Goal: Information Seeking & Learning: Learn about a topic

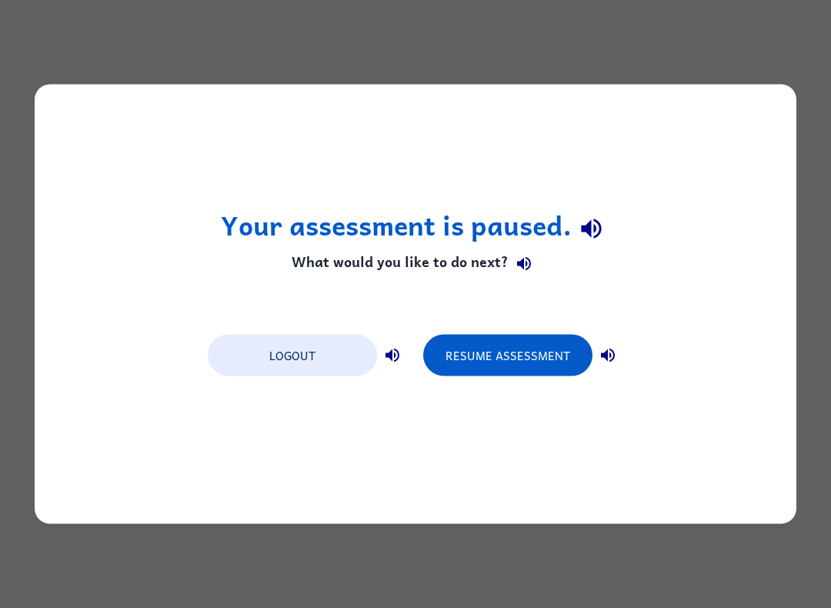
click at [516, 348] on button "Resume Assessment" at bounding box center [507, 356] width 169 height 42
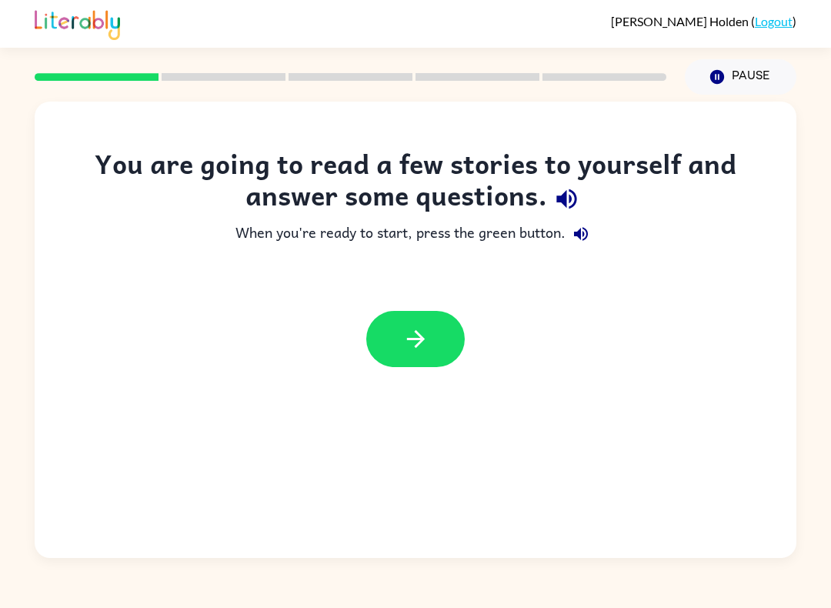
click at [439, 327] on button "button" at bounding box center [415, 339] width 98 height 56
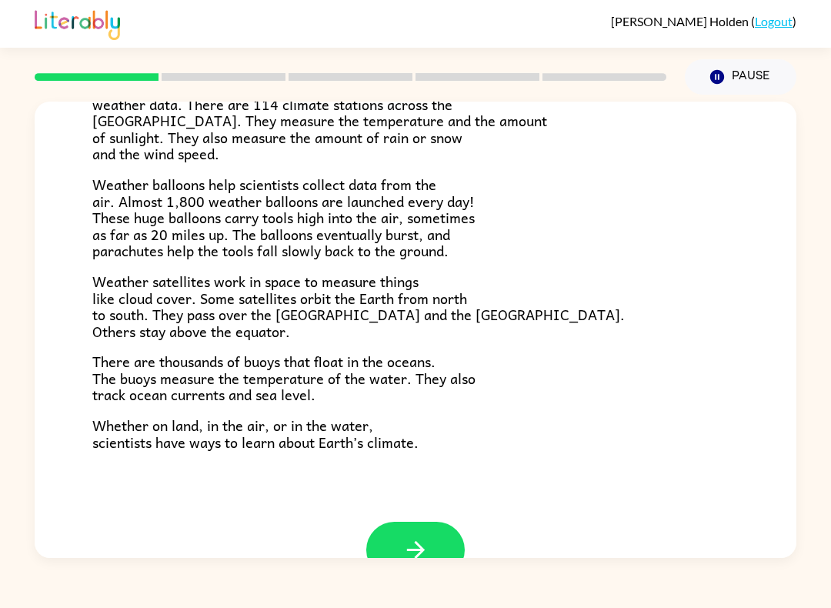
scroll to position [371, 0]
click at [411, 522] on button "button" at bounding box center [415, 549] width 98 height 56
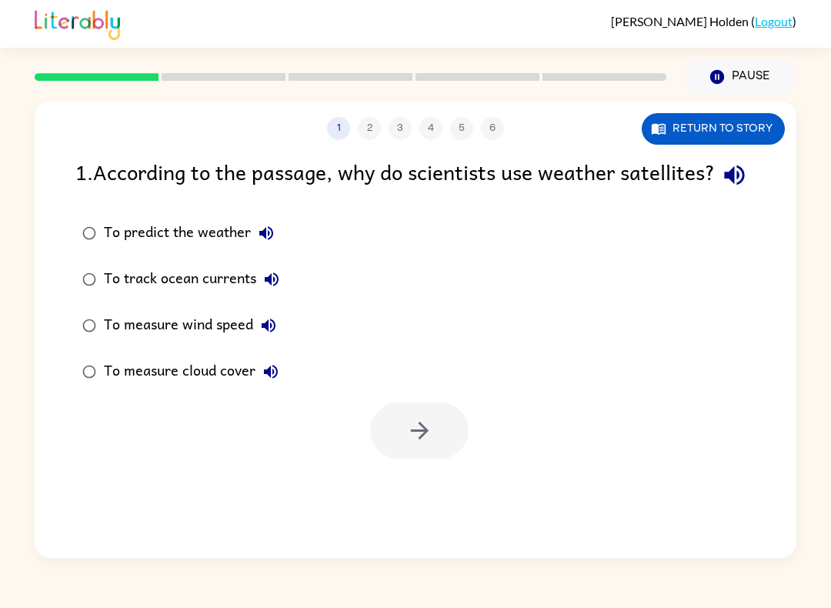
click at [739, 139] on button "Return to story" at bounding box center [713, 129] width 143 height 32
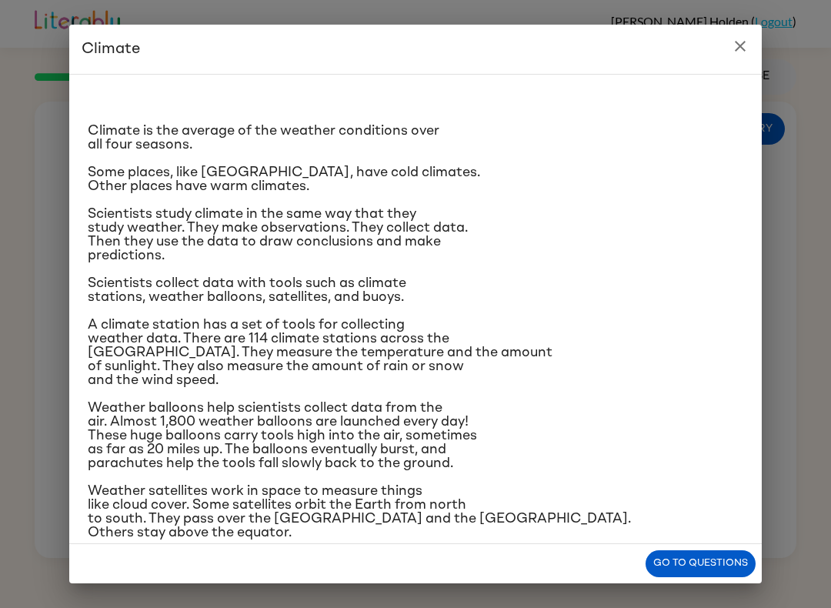
click at [739, 139] on p "Climate is the average of the weather conditions over all four seasons." at bounding box center [416, 138] width 656 height 28
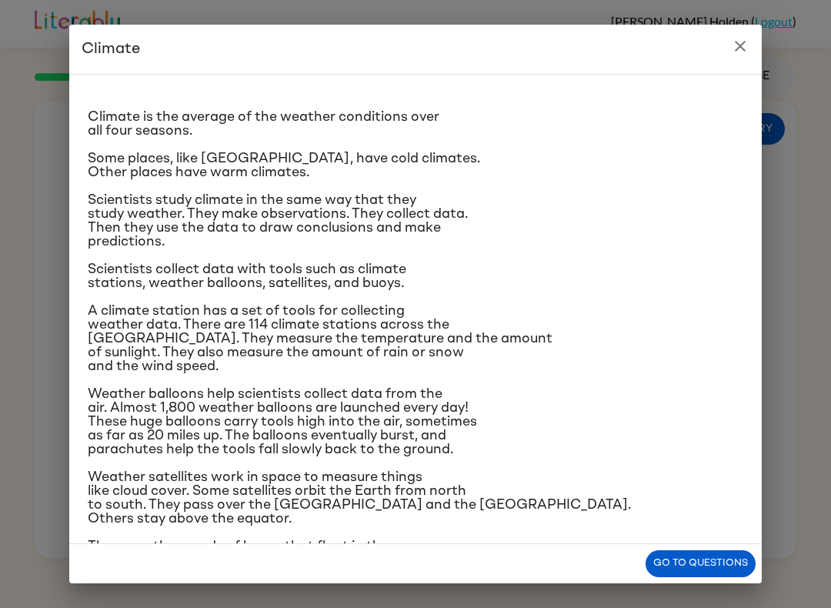
scroll to position [17, 0]
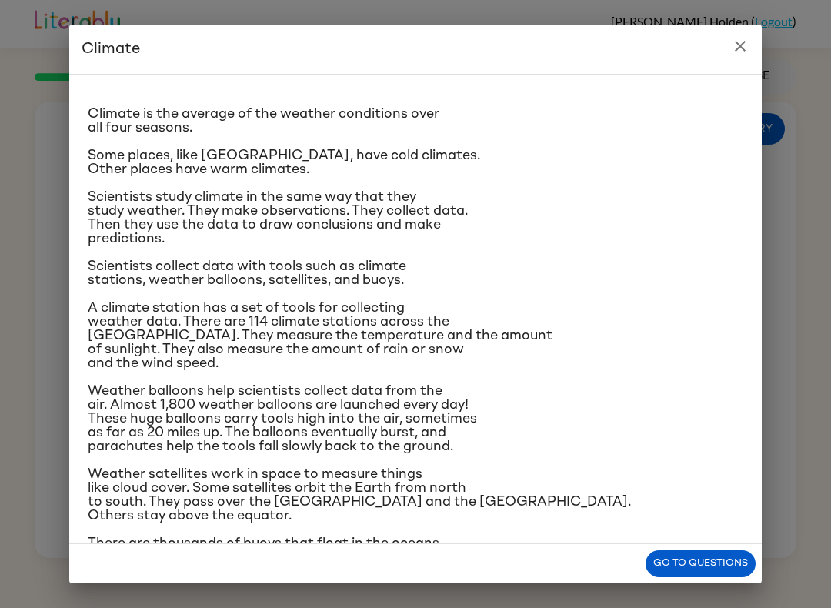
click at [729, 43] on button "close" at bounding box center [740, 46] width 31 height 31
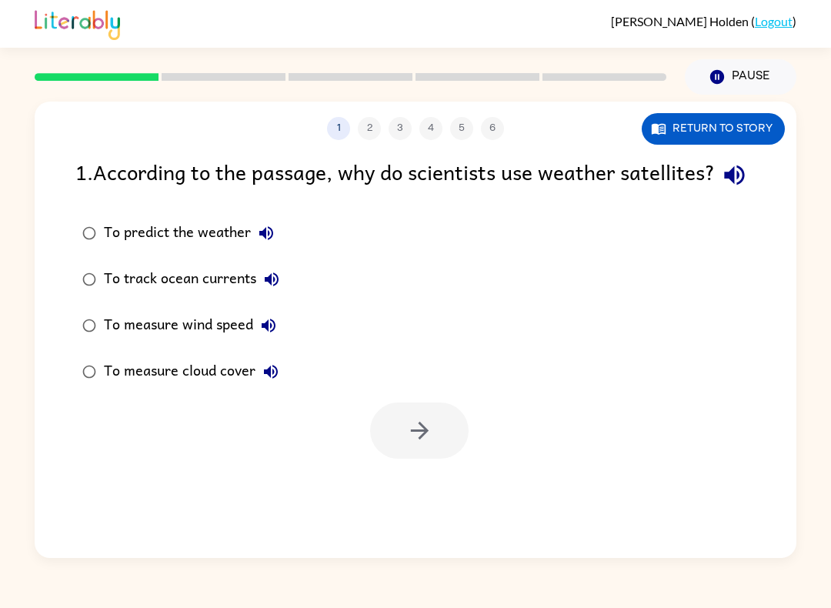
click at [729, 114] on button "Return to story" at bounding box center [713, 129] width 143 height 32
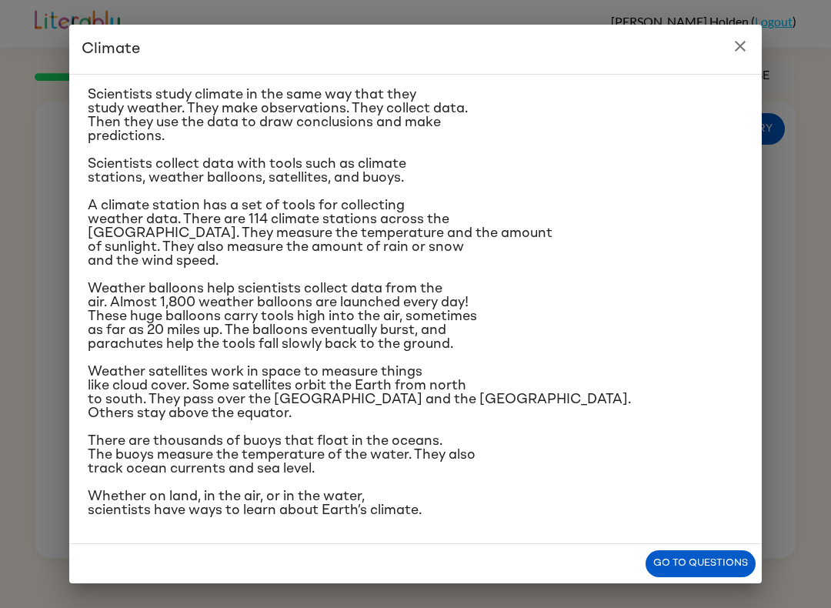
scroll to position [252, 0]
click at [751, 24] on div "Climate Climate is the average of the weather conditions over all four seasons.…" at bounding box center [415, 304] width 831 height 608
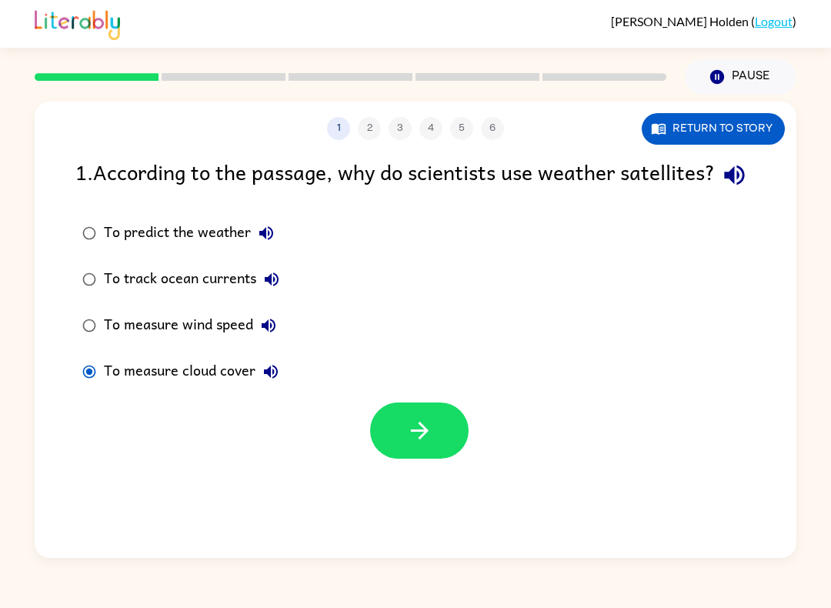
click at [435, 459] on button "button" at bounding box center [419, 430] width 98 height 56
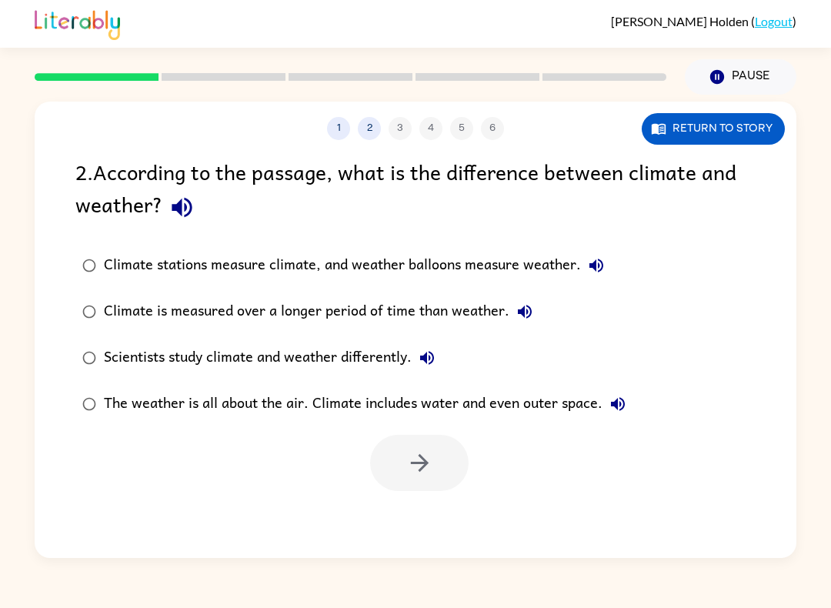
click at [742, 118] on button "Return to story" at bounding box center [713, 129] width 143 height 32
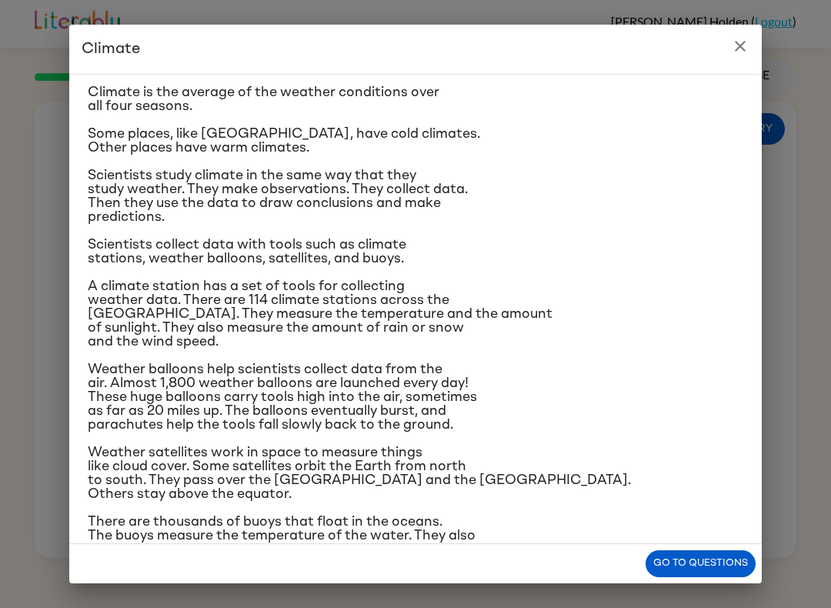
scroll to position [25, 0]
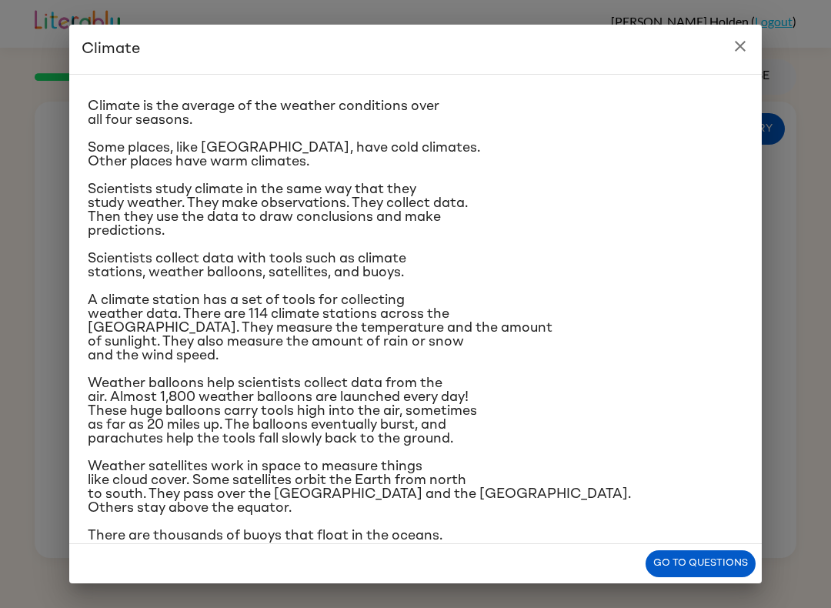
click at [744, 35] on button "close" at bounding box center [740, 46] width 31 height 31
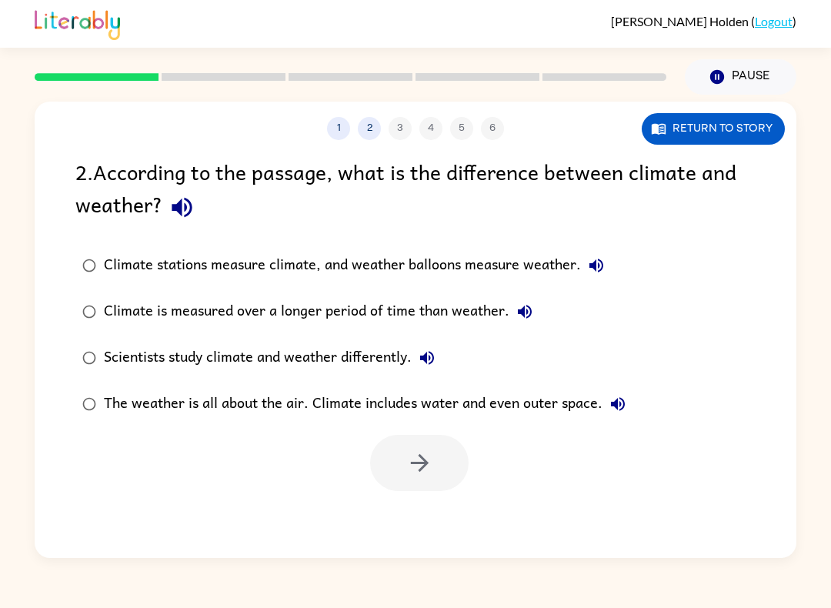
click at [464, 112] on div "1 2 3 4 5 6 Return to story" at bounding box center [416, 121] width 762 height 38
click at [719, 131] on button "Return to story" at bounding box center [713, 129] width 143 height 32
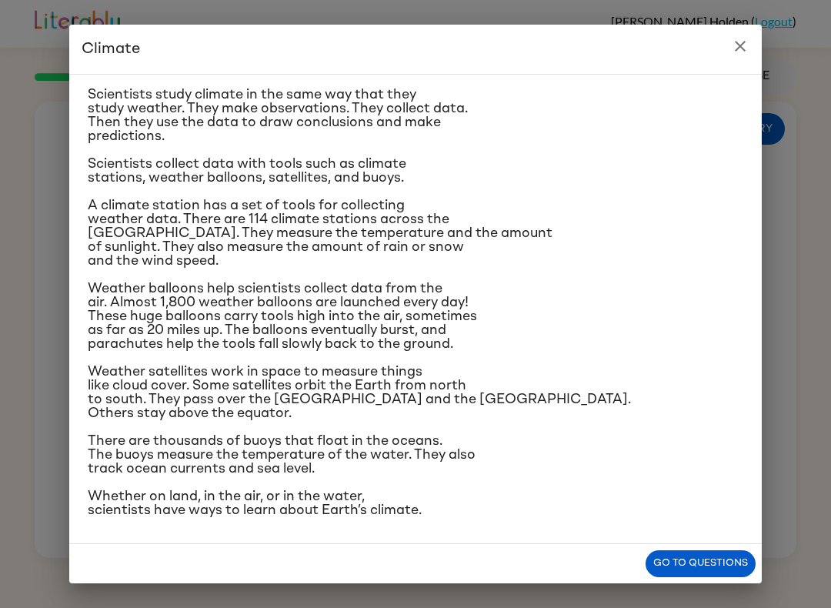
scroll to position [174, 0]
click at [746, 47] on icon "close" at bounding box center [740, 46] width 18 height 18
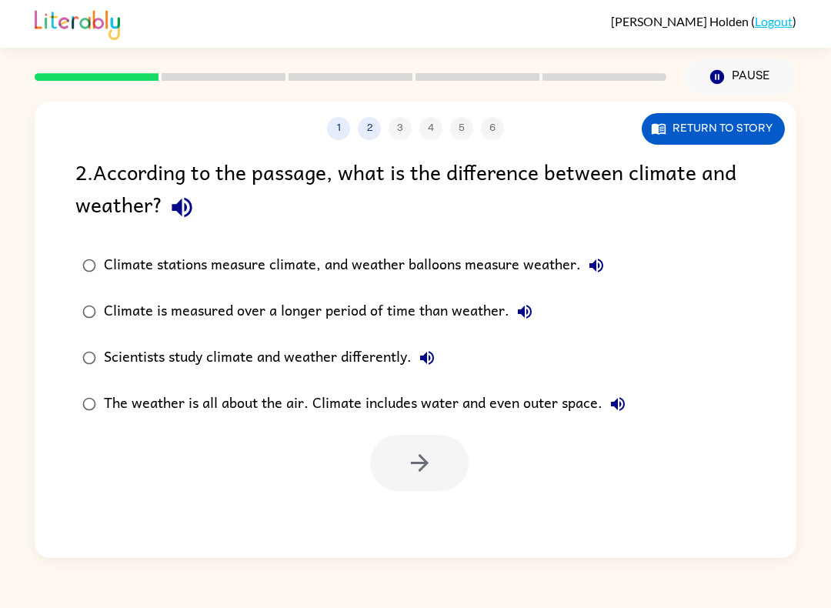
click at [405, 462] on div at bounding box center [419, 463] width 98 height 56
click at [427, 468] on div at bounding box center [419, 463] width 98 height 56
click at [394, 131] on div "1 2 3 4 5 6" at bounding box center [416, 128] width 762 height 23
click at [393, 131] on div "1 2 3 4 5 6" at bounding box center [416, 128] width 762 height 23
click at [716, 130] on button "Return to story" at bounding box center [713, 129] width 143 height 32
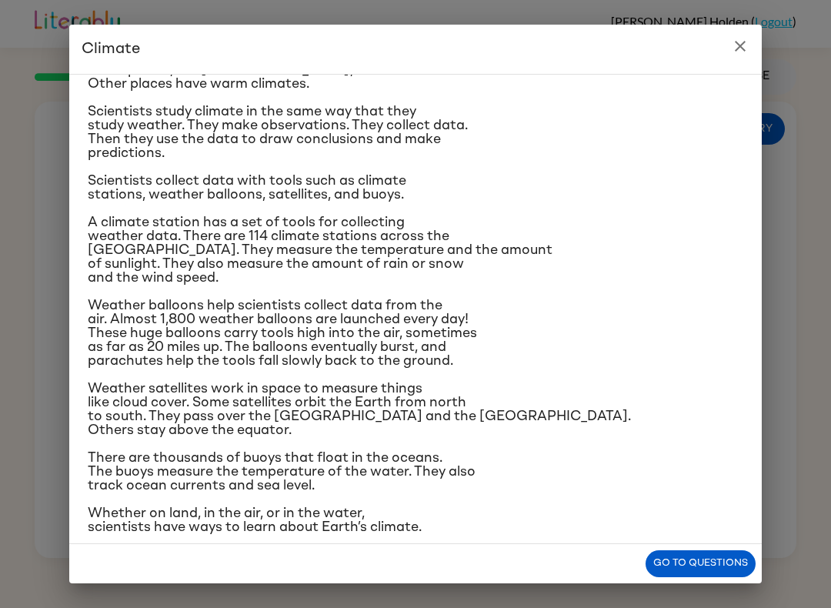
scroll to position [105, 0]
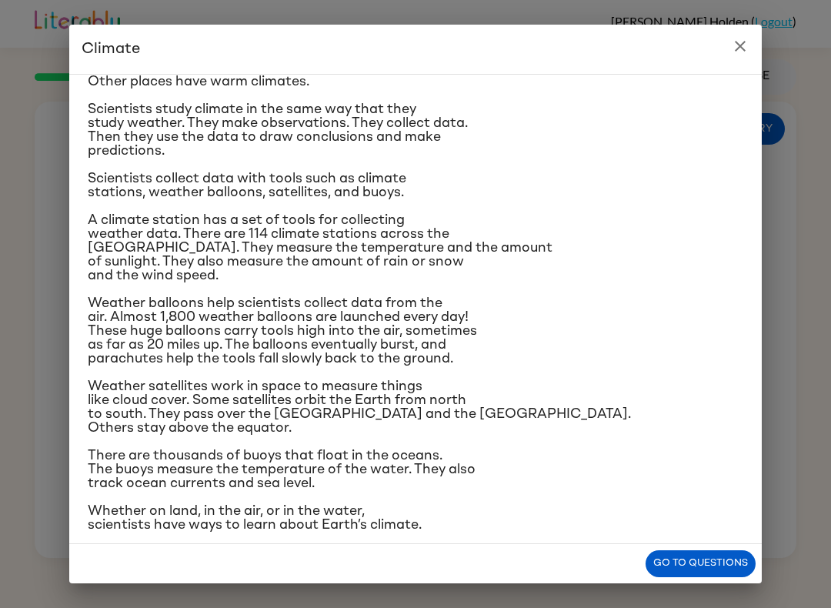
click at [711, 41] on h2 "Climate" at bounding box center [415, 49] width 692 height 49
click at [719, 32] on h2 "Climate" at bounding box center [415, 49] width 692 height 49
click at [733, 45] on icon "close" at bounding box center [740, 46] width 18 height 18
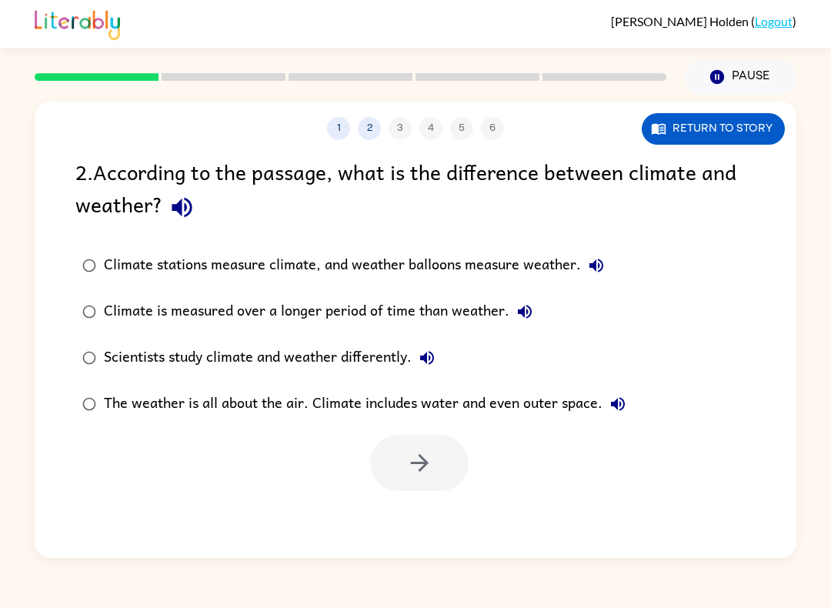
click at [767, 133] on button "Return to story" at bounding box center [713, 129] width 143 height 32
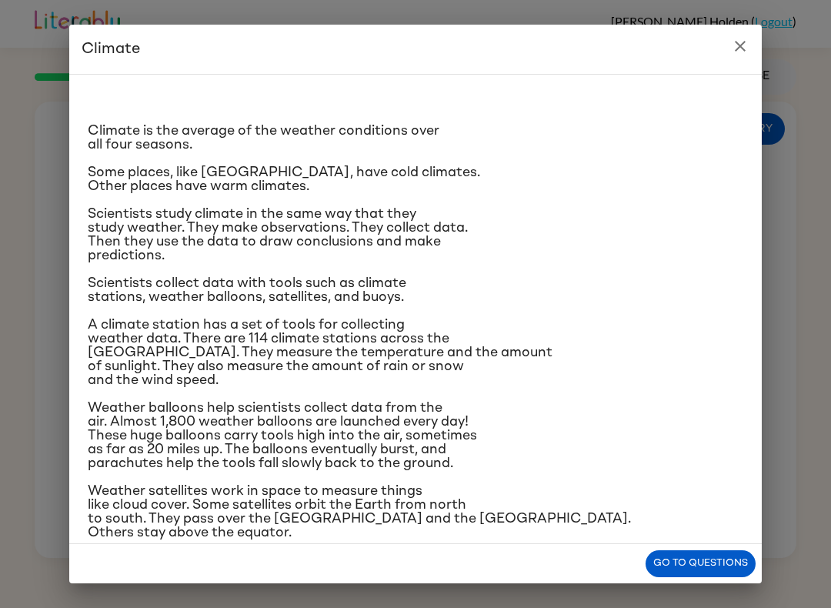
click at [125, 54] on h2 "Climate" at bounding box center [415, 49] width 692 height 49
click at [108, 58] on h2 "Climate" at bounding box center [415, 49] width 692 height 49
click at [107, 58] on h2 "Climate" at bounding box center [415, 49] width 692 height 49
click at [746, 43] on icon "close" at bounding box center [740, 46] width 18 height 18
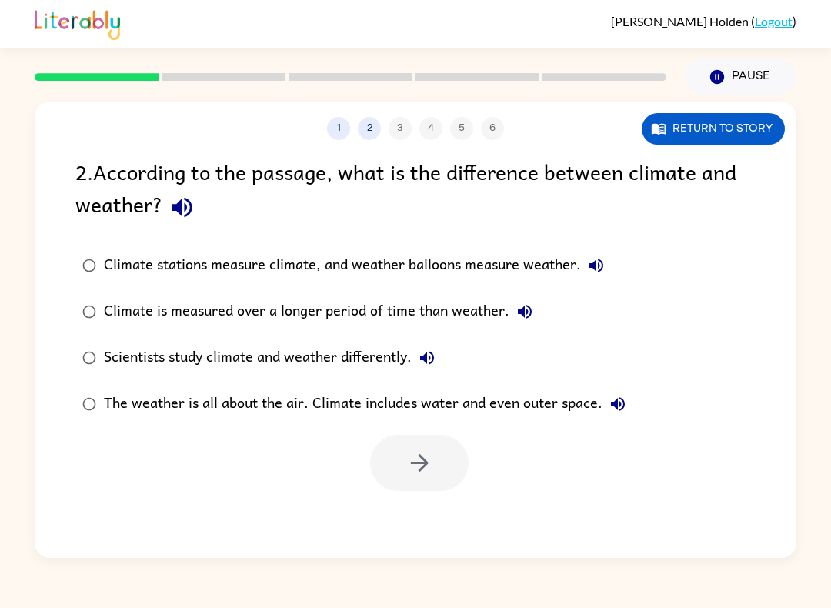
click at [175, 202] on icon "button" at bounding box center [181, 207] width 27 height 27
click at [174, 212] on icon "button" at bounding box center [181, 207] width 27 height 27
click at [171, 213] on icon "button" at bounding box center [181, 207] width 27 height 27
click at [178, 213] on icon "button" at bounding box center [182, 208] width 20 height 20
click at [191, 212] on icon "button" at bounding box center [182, 208] width 20 height 20
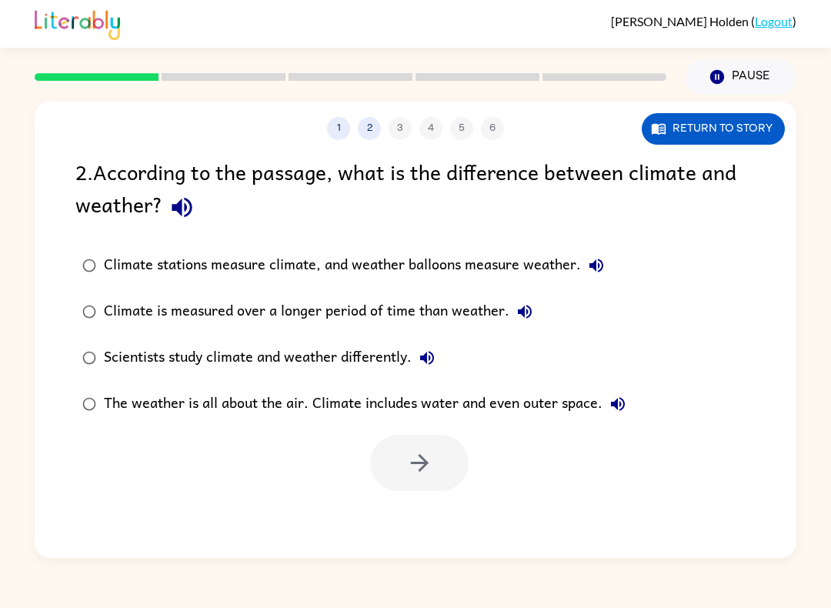
click at [178, 211] on icon "button" at bounding box center [182, 208] width 20 height 20
click at [172, 206] on icon "button" at bounding box center [182, 208] width 20 height 20
click at [423, 464] on icon "button" at bounding box center [419, 463] width 18 height 18
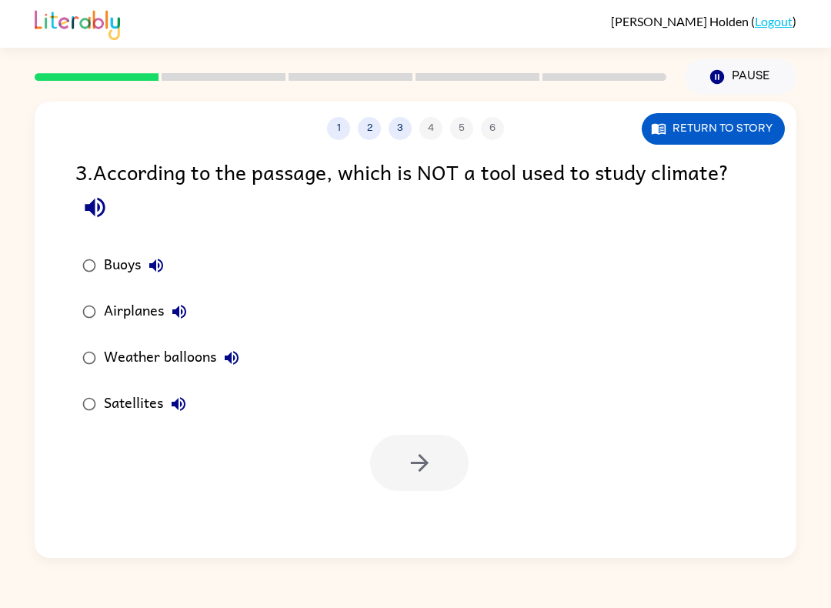
click at [719, 127] on button "Return to story" at bounding box center [713, 129] width 143 height 32
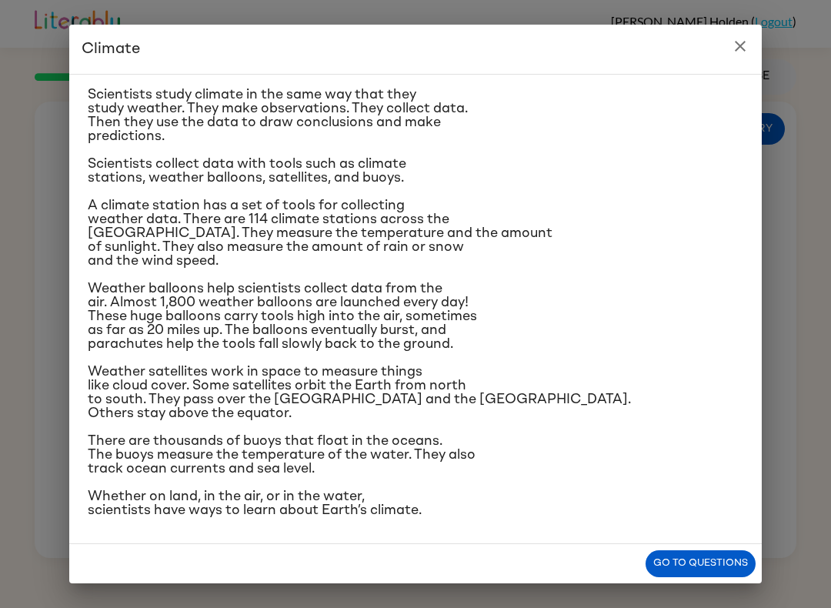
click at [116, 48] on h2 "Climate" at bounding box center [415, 49] width 692 height 49
click at [95, 57] on h2 "Climate" at bounding box center [415, 49] width 692 height 49
click at [107, 52] on h2 "Climate" at bounding box center [415, 49] width 692 height 49
click at [101, 60] on h2 "Climate" at bounding box center [415, 49] width 692 height 49
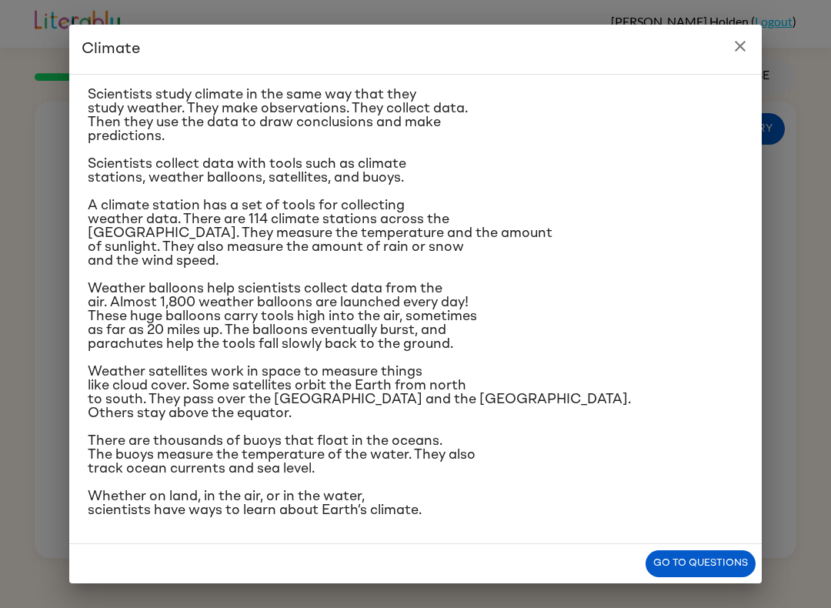
click at [739, 49] on icon "close" at bounding box center [740, 46] width 18 height 18
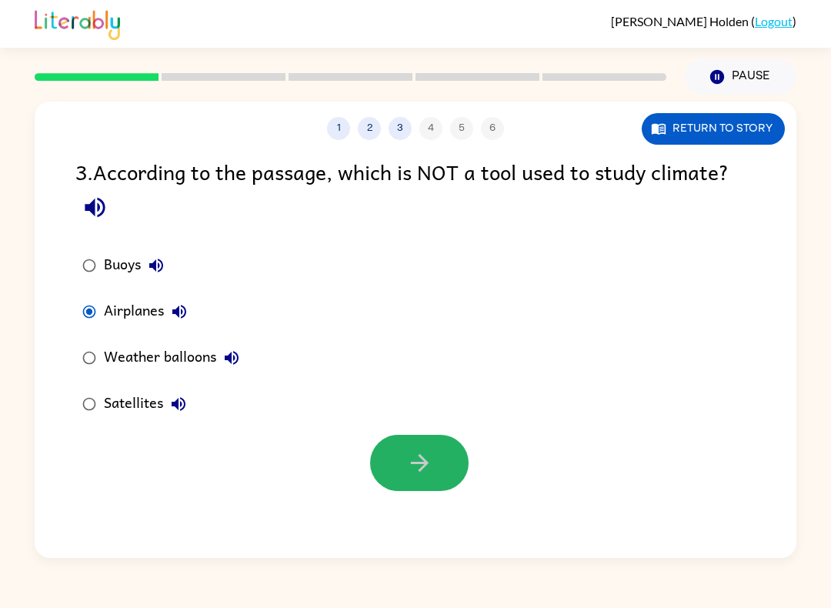
click at [432, 469] on icon "button" at bounding box center [419, 462] width 27 height 27
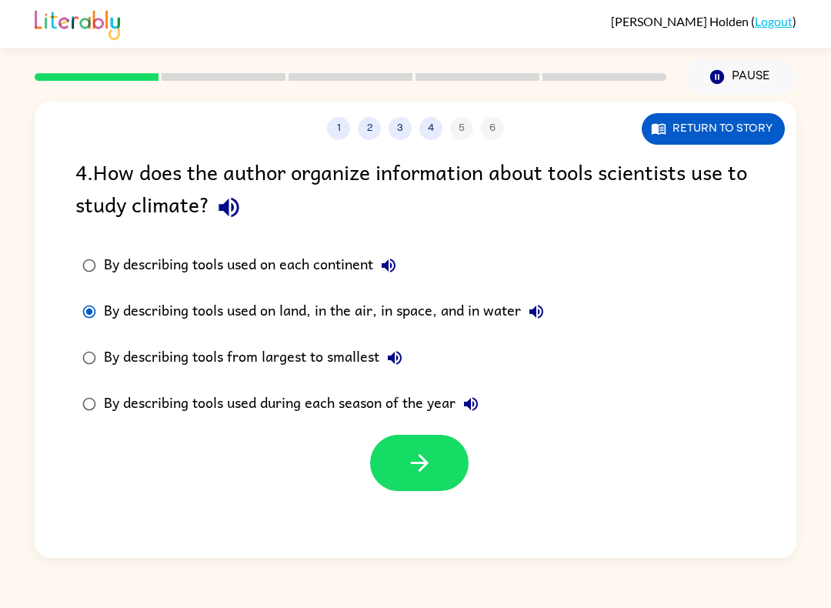
click at [736, 122] on button "Return to story" at bounding box center [713, 129] width 143 height 32
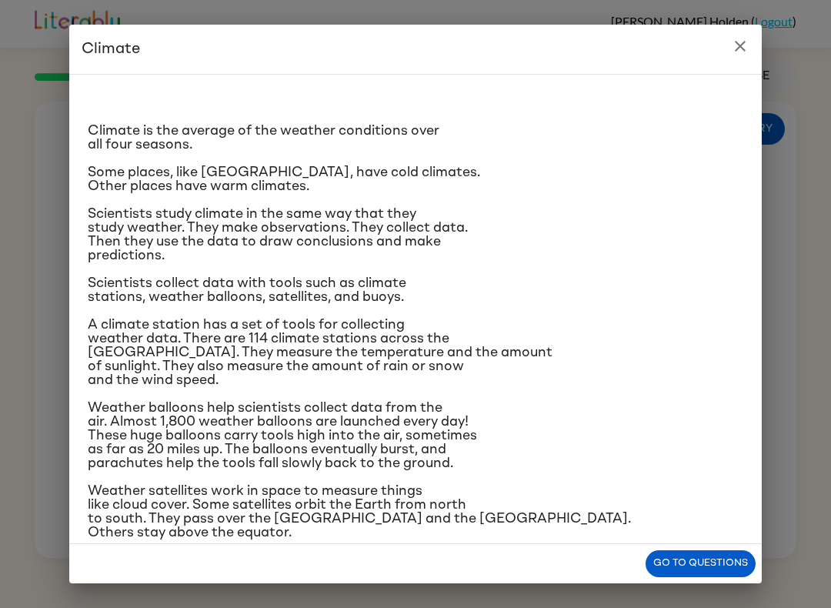
click at [735, 45] on icon "close" at bounding box center [740, 46] width 18 height 18
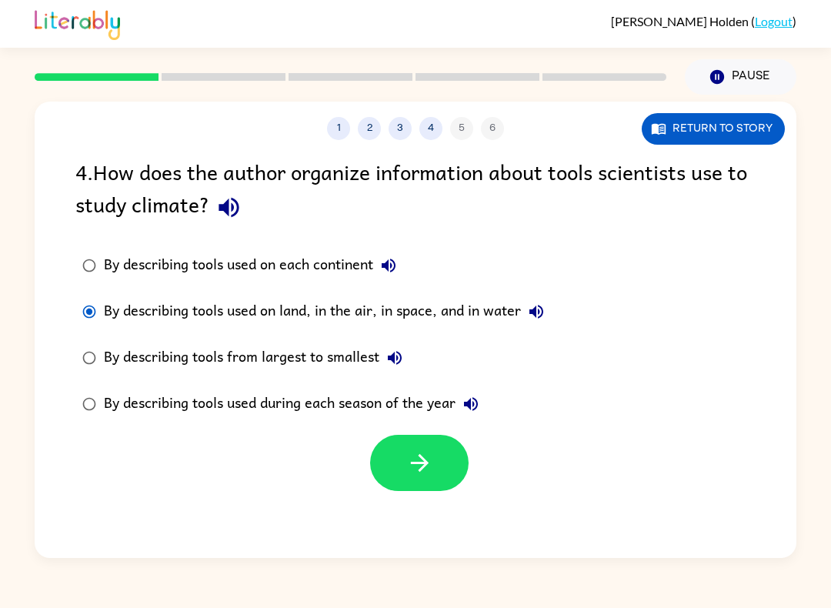
click at [417, 445] on button "button" at bounding box center [419, 463] width 98 height 56
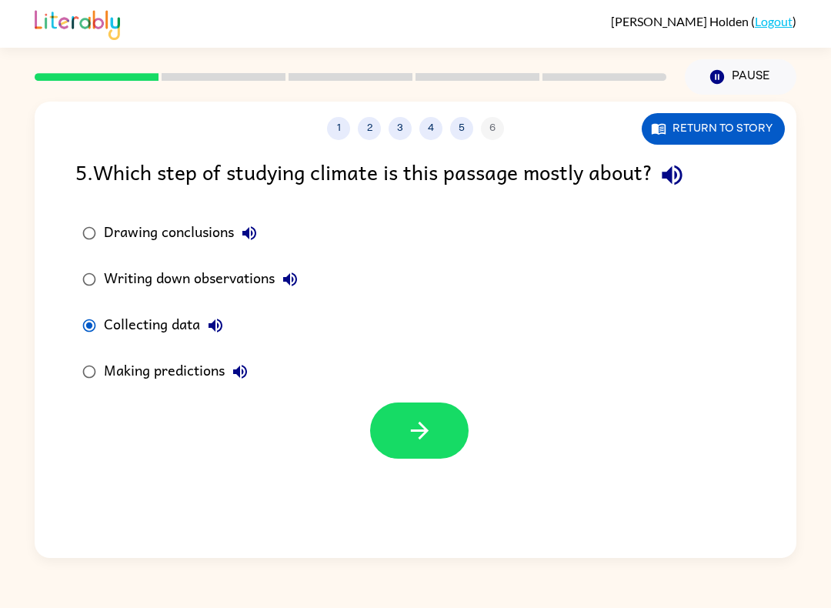
click at [422, 422] on icon "button" at bounding box center [419, 430] width 27 height 27
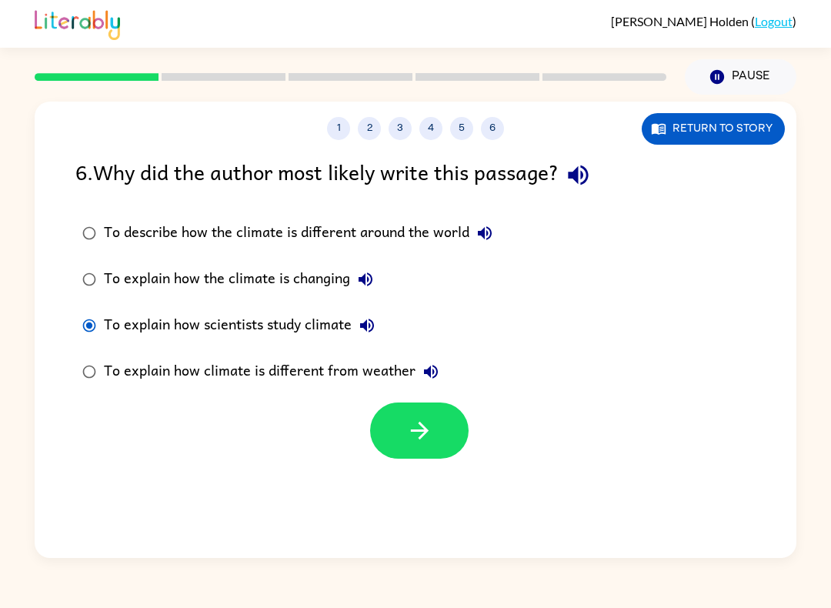
click at [414, 434] on icon "button" at bounding box center [419, 430] width 27 height 27
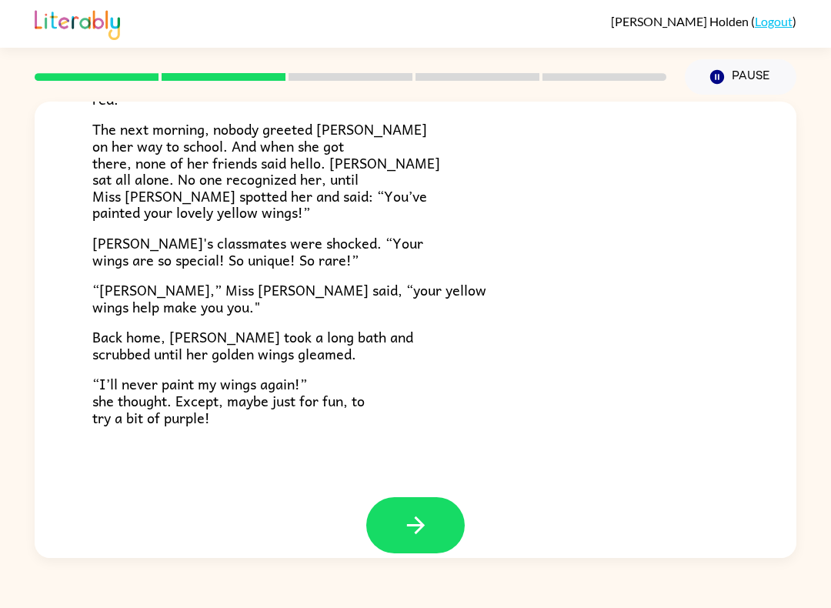
scroll to position [394, 0]
click at [414, 498] on button "button" at bounding box center [415, 526] width 98 height 56
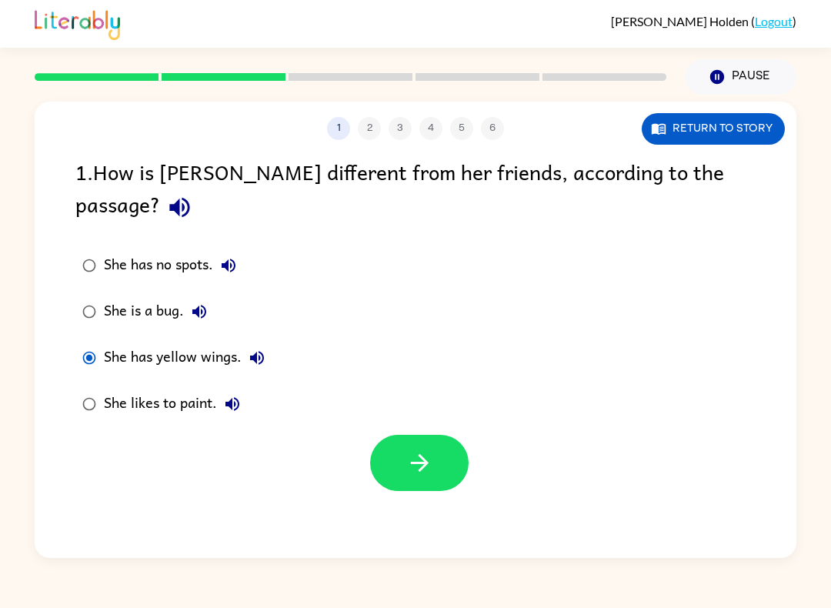
click at [408, 449] on icon "button" at bounding box center [419, 462] width 27 height 27
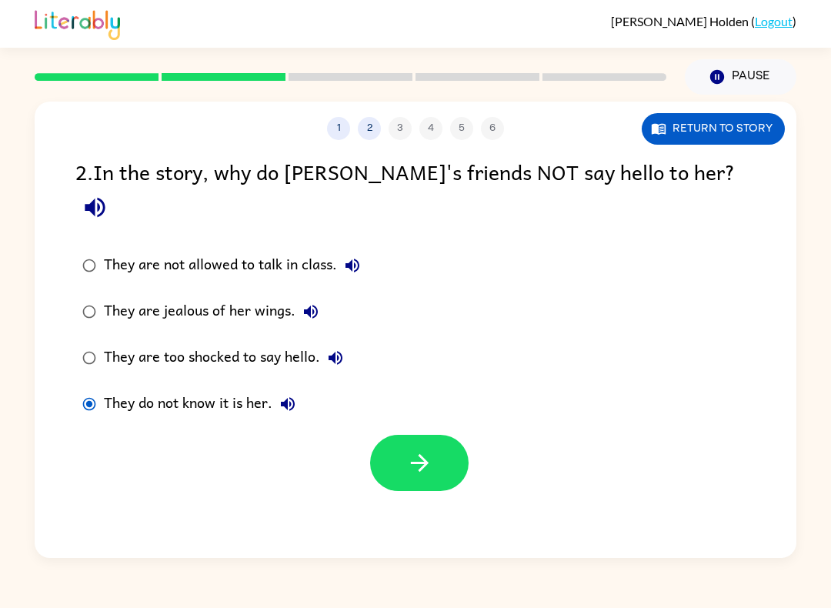
click at [422, 449] on icon "button" at bounding box center [419, 462] width 27 height 27
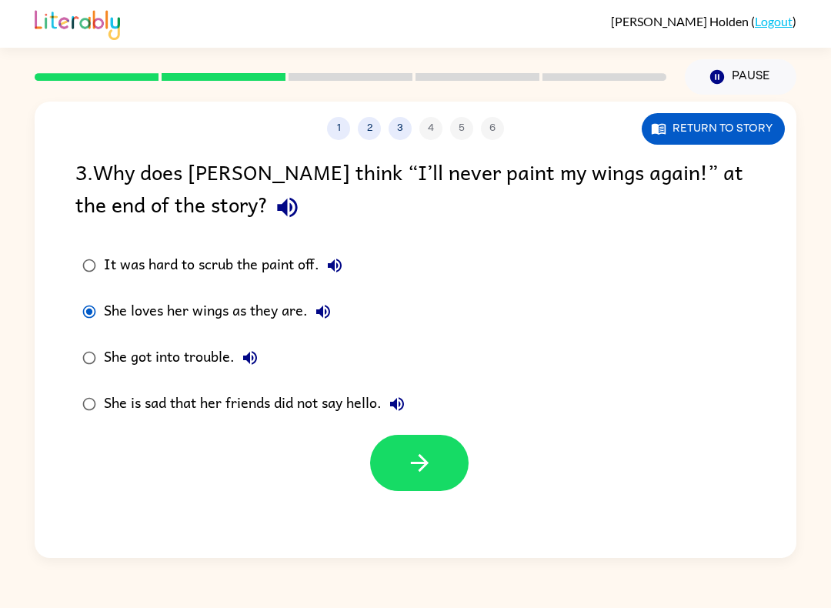
click at [419, 479] on button "button" at bounding box center [419, 463] width 98 height 56
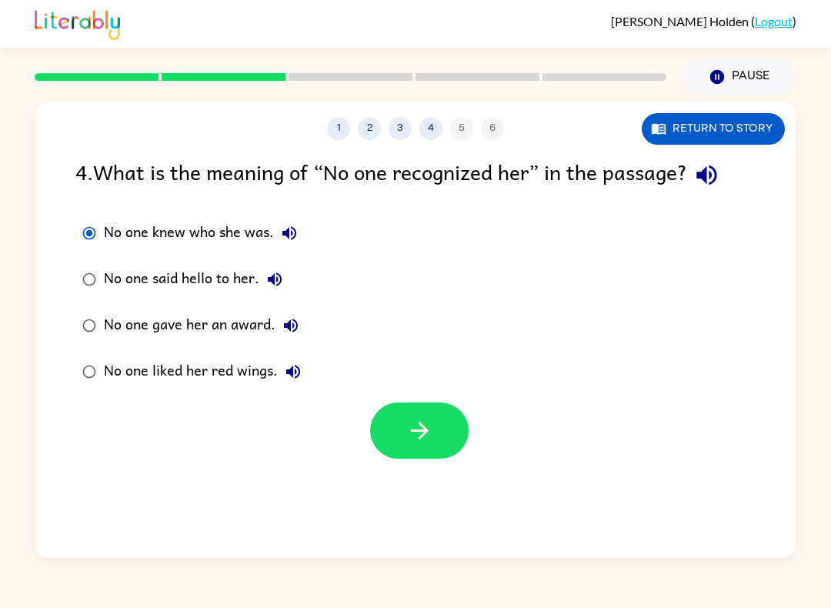
click at [393, 435] on button "button" at bounding box center [419, 430] width 98 height 56
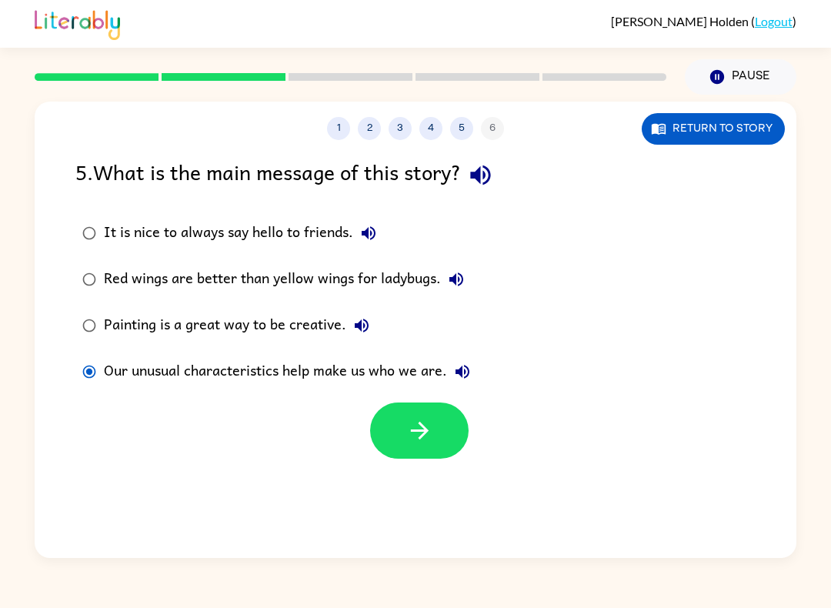
click at [409, 429] on icon "button" at bounding box center [419, 430] width 27 height 27
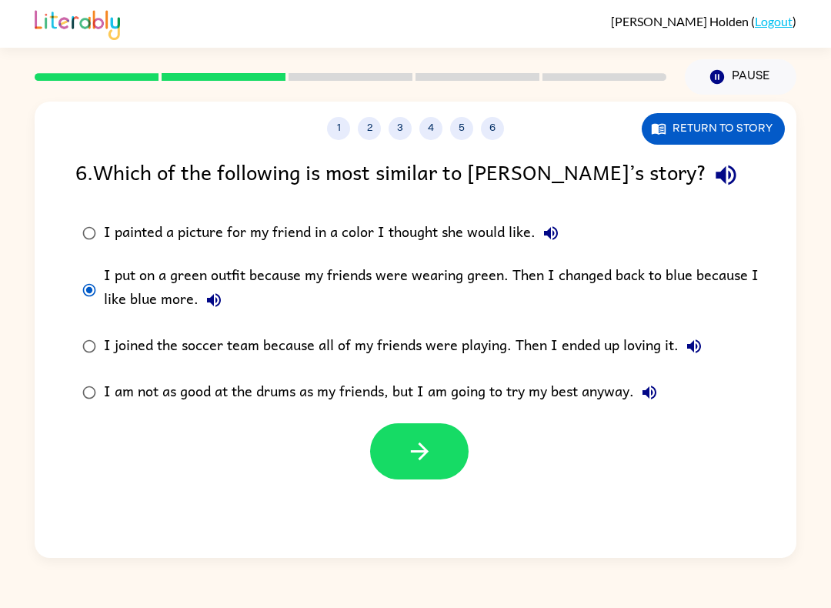
click at [442, 454] on button "button" at bounding box center [419, 451] width 98 height 56
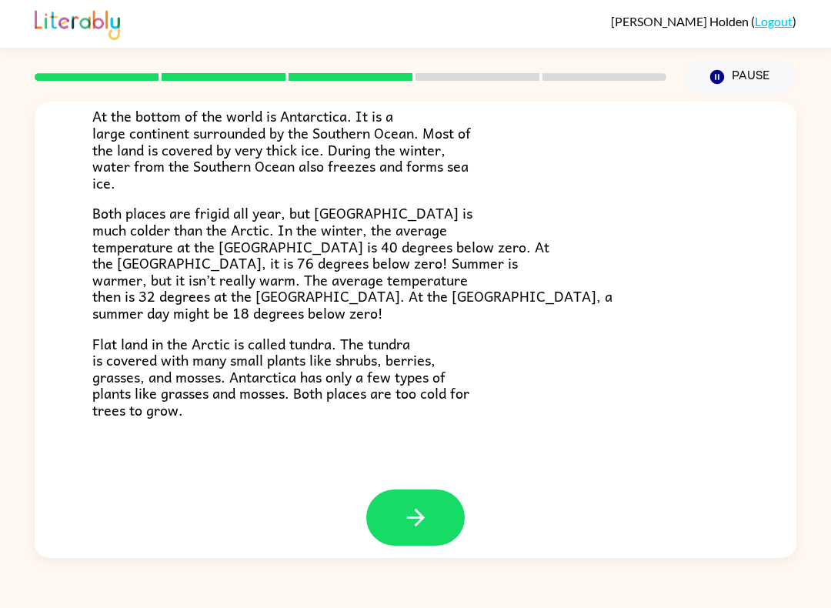
scroll to position [295, 0]
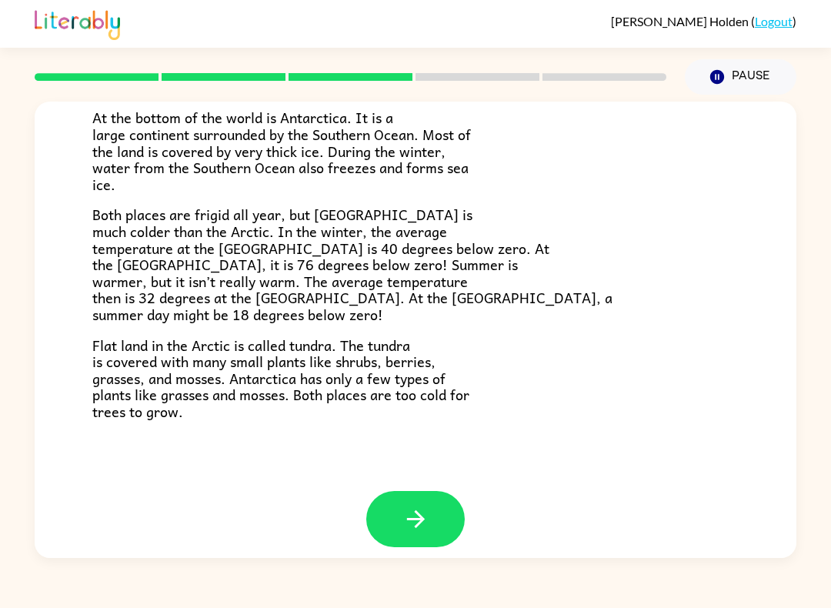
click at [409, 505] on icon "button" at bounding box center [415, 518] width 27 height 27
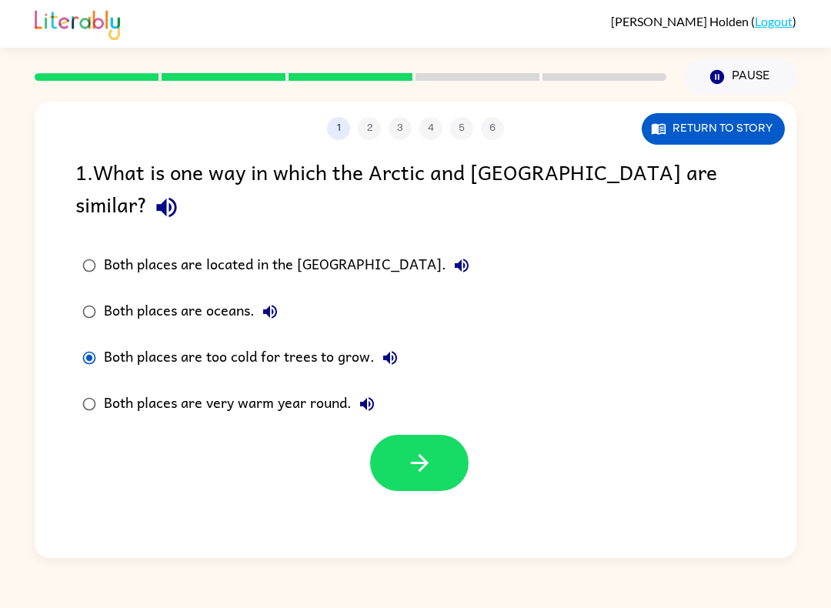
click at [445, 435] on button "button" at bounding box center [419, 463] width 98 height 56
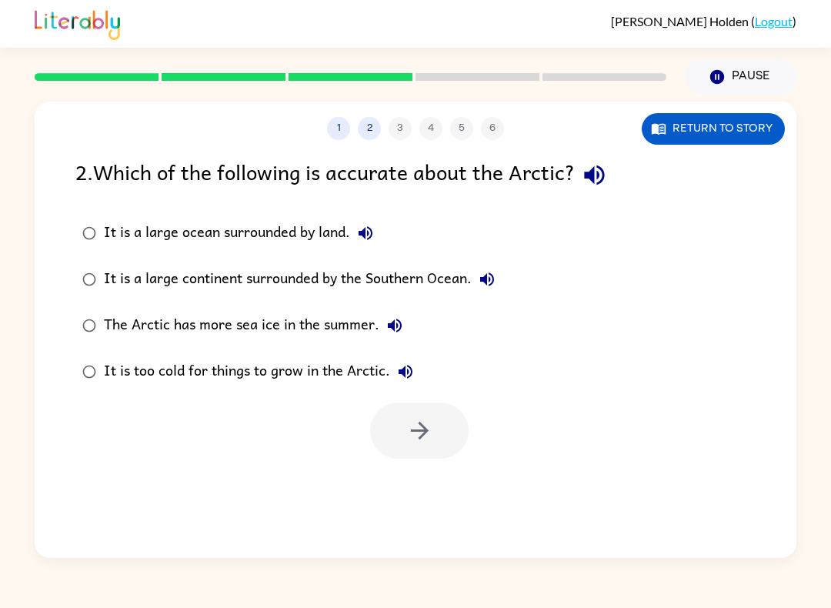
click at [732, 133] on button "Return to story" at bounding box center [713, 129] width 143 height 32
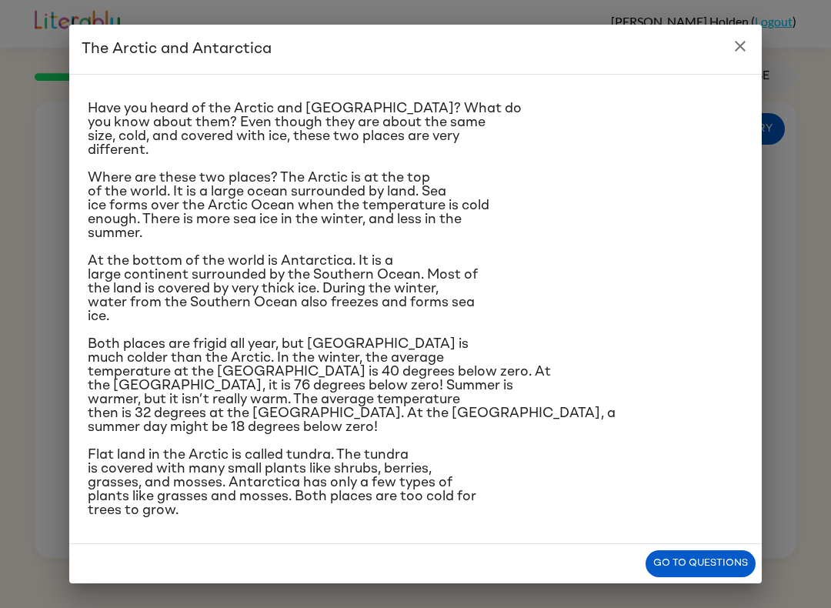
scroll to position [142, 0]
click at [742, 57] on button "close" at bounding box center [740, 46] width 31 height 31
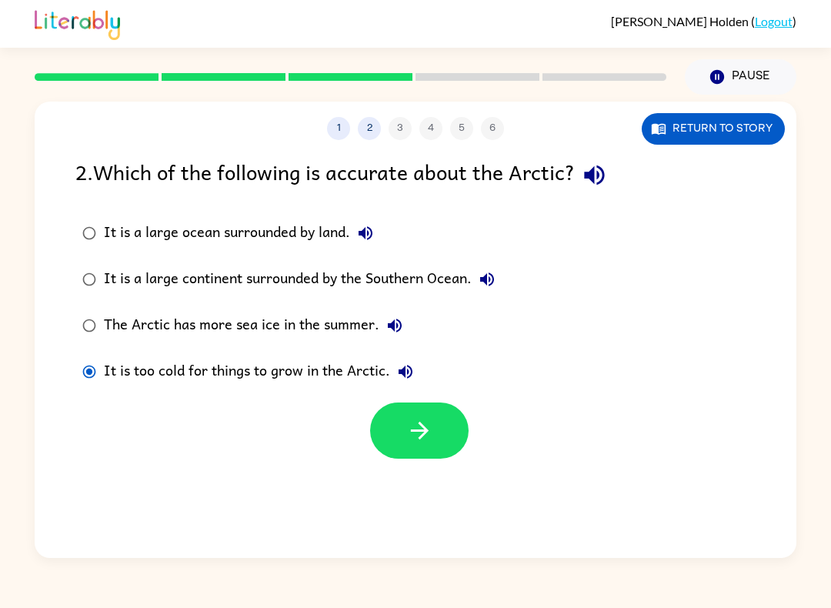
click at [435, 425] on button "button" at bounding box center [419, 430] width 98 height 56
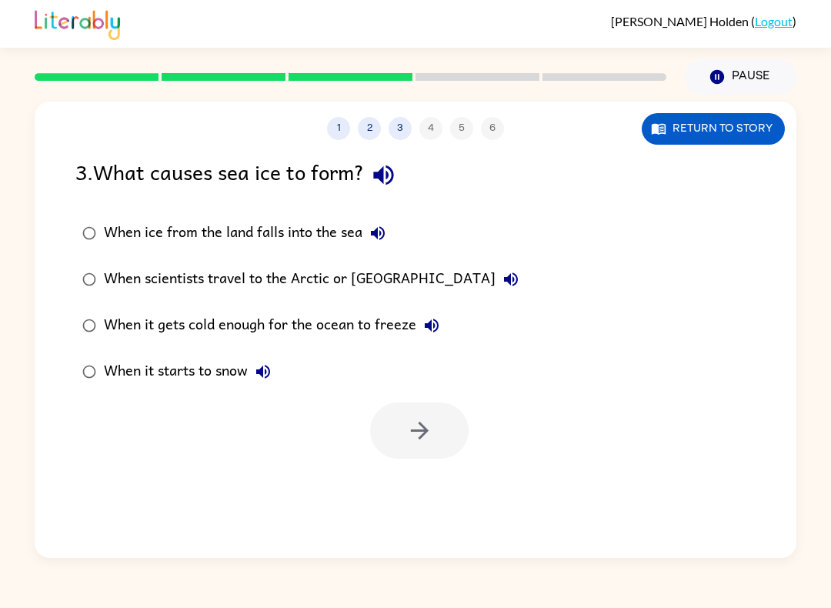
click at [365, 138] on button "2" at bounding box center [369, 128] width 23 height 23
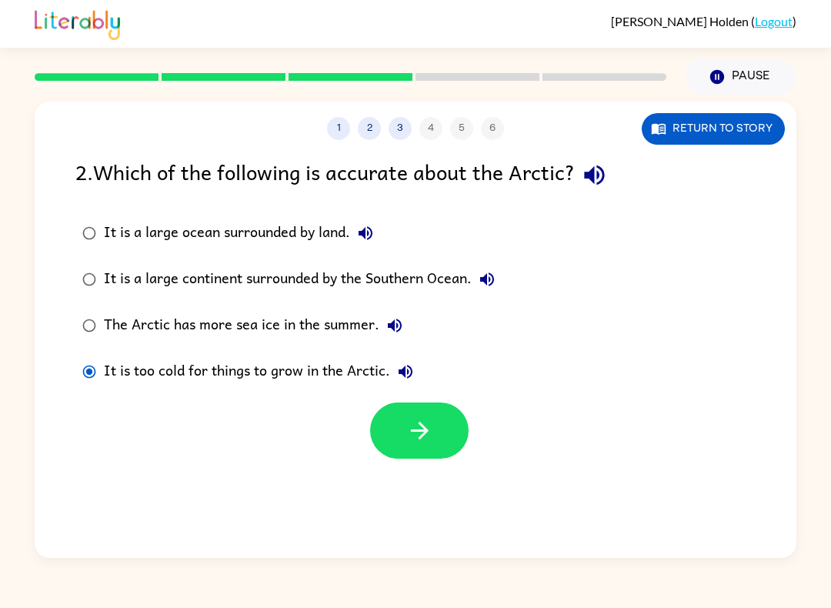
click at [432, 419] on icon "button" at bounding box center [419, 430] width 27 height 27
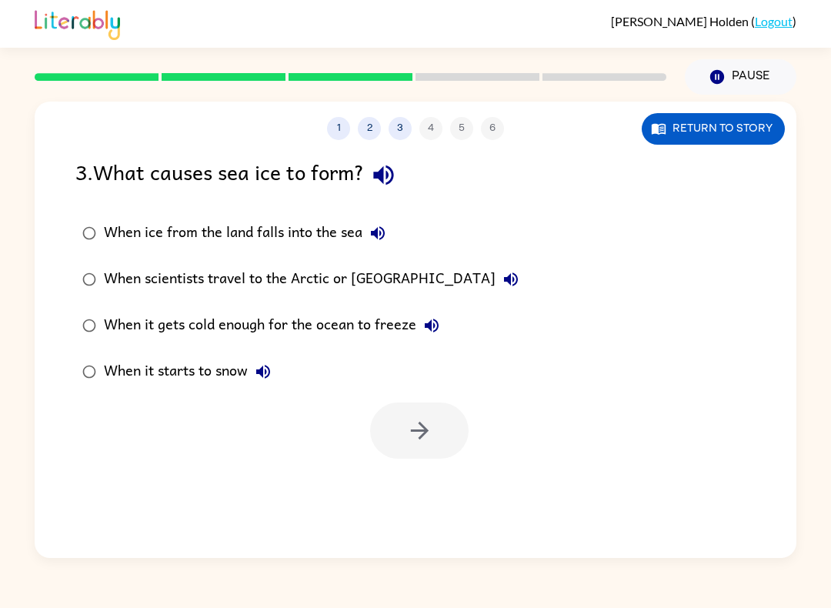
click at [409, 435] on div at bounding box center [419, 430] width 98 height 56
click at [413, 426] on icon "button" at bounding box center [419, 430] width 27 height 27
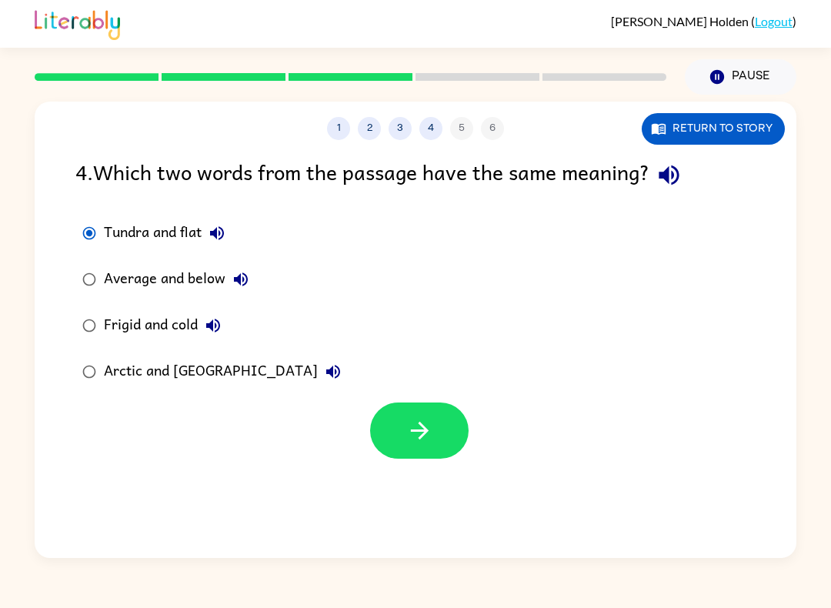
click at [398, 447] on button "button" at bounding box center [419, 430] width 98 height 56
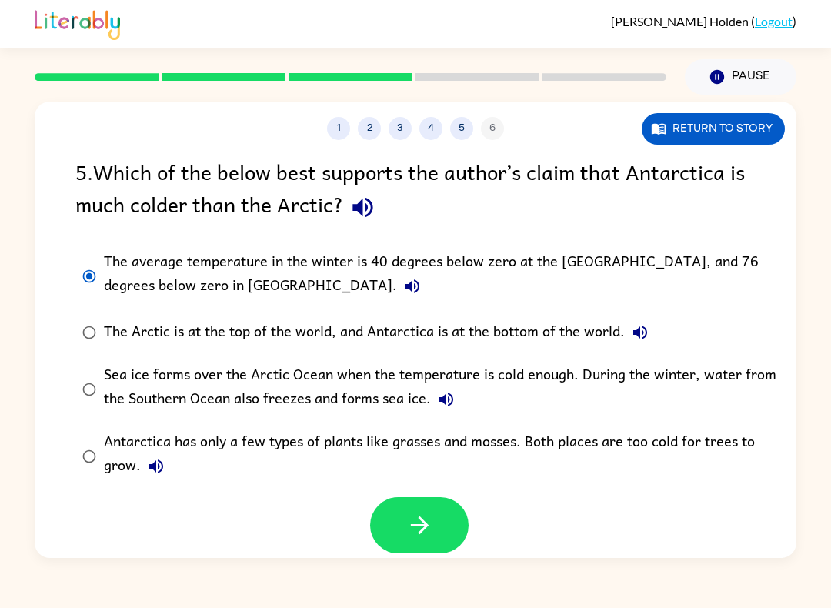
click at [435, 523] on button "button" at bounding box center [419, 525] width 98 height 56
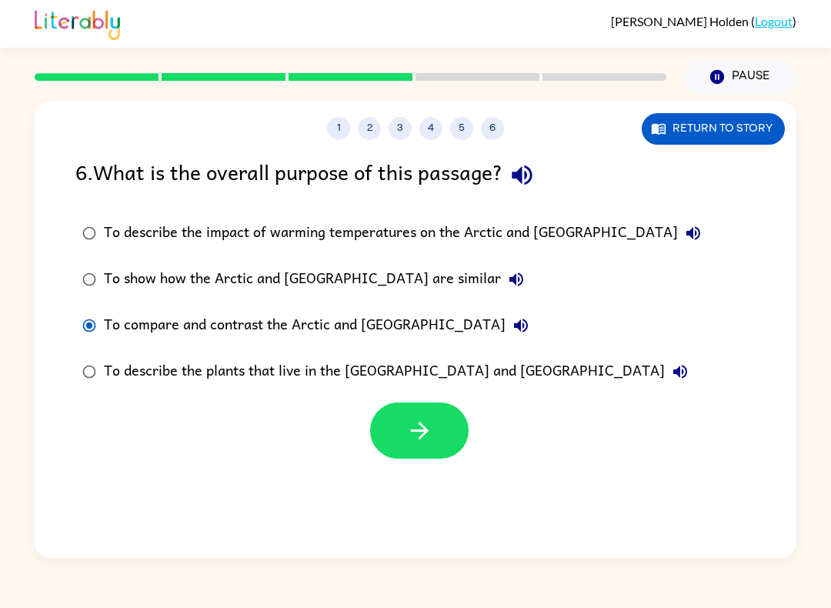
click at [430, 419] on icon "button" at bounding box center [419, 430] width 27 height 27
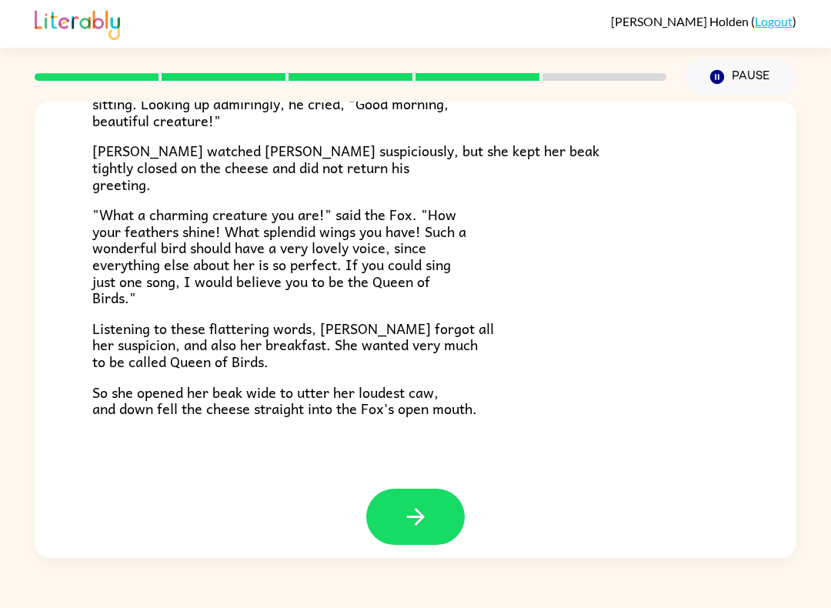
scroll to position [275, 0]
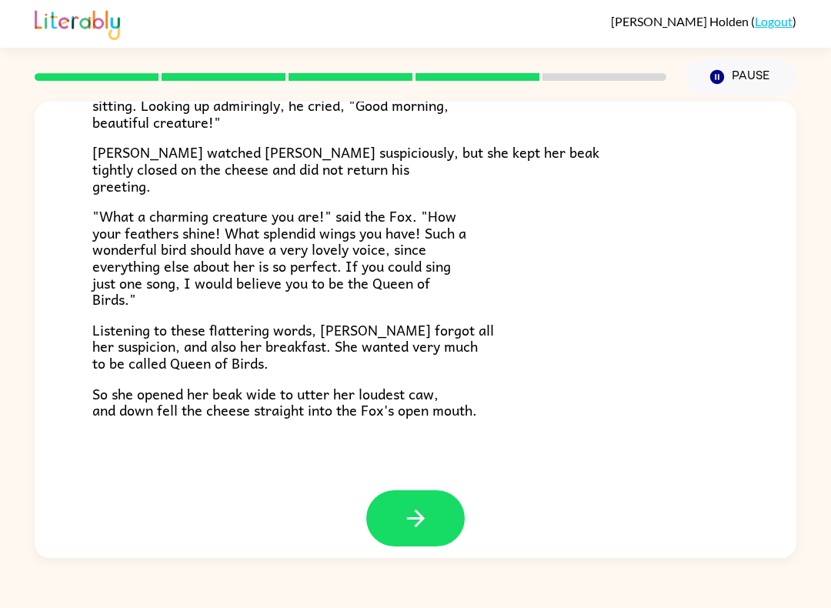
click at [422, 491] on button "button" at bounding box center [415, 518] width 98 height 56
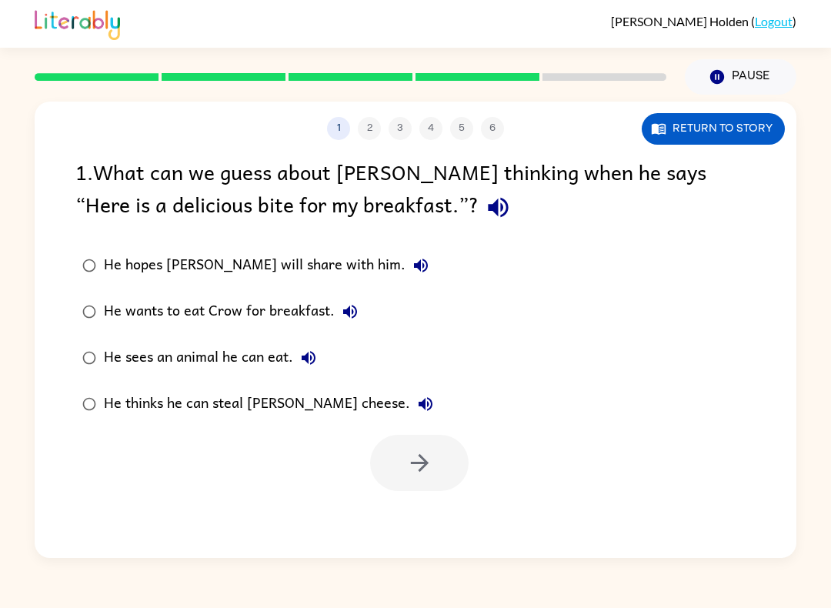
scroll to position [0, 0]
click at [729, 125] on button "Return to story" at bounding box center [713, 129] width 143 height 32
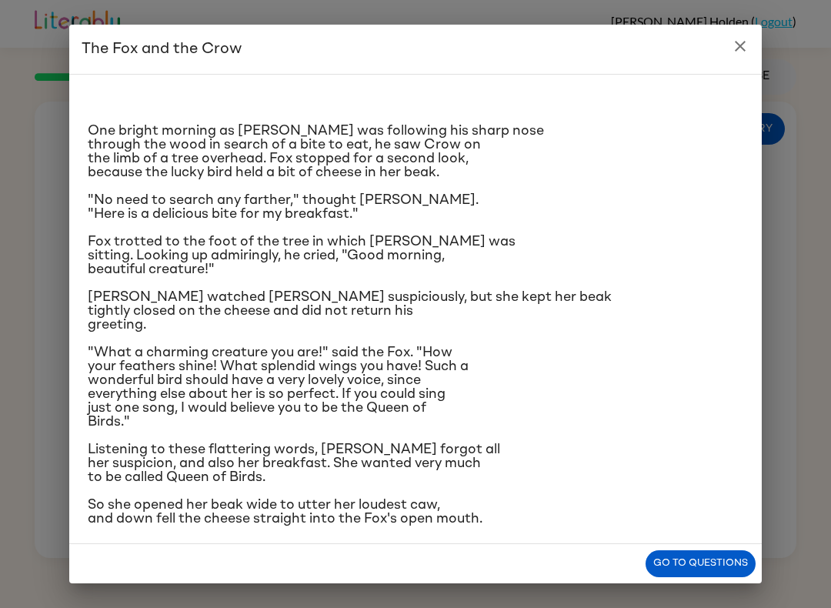
click at [702, 603] on div "The Fox and the Crow One bright morning as Fox was following his sharp nose thr…" at bounding box center [415, 304] width 831 height 608
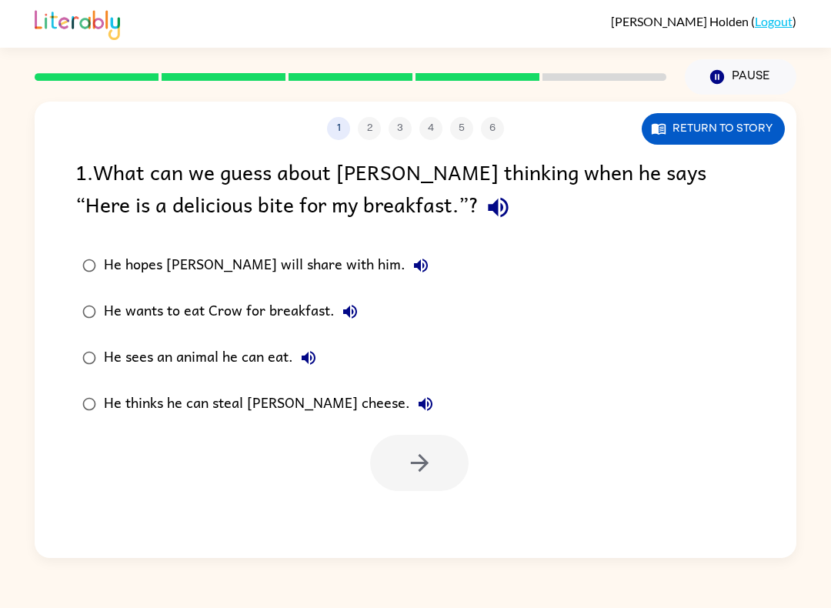
click at [705, 133] on button "Return to story" at bounding box center [713, 129] width 143 height 32
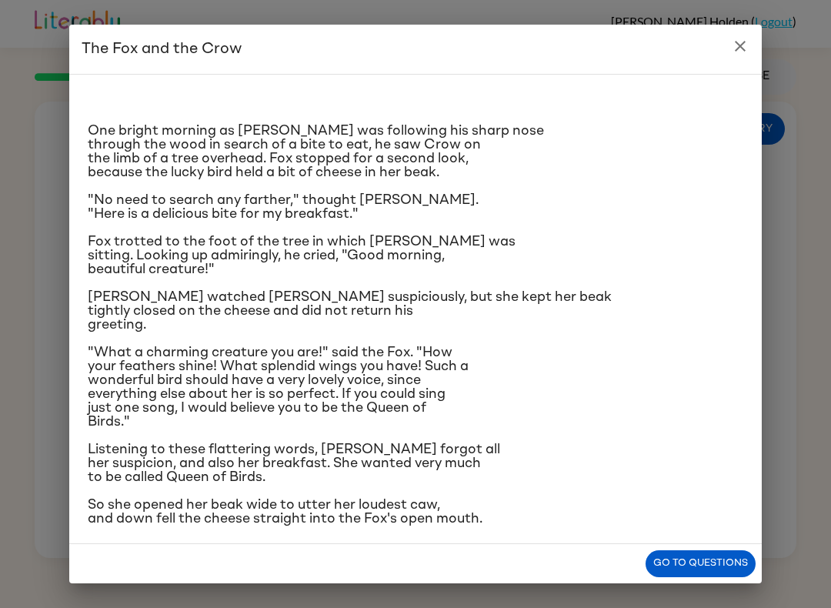
click at [688, 567] on button "Go to questions" at bounding box center [701, 563] width 110 height 27
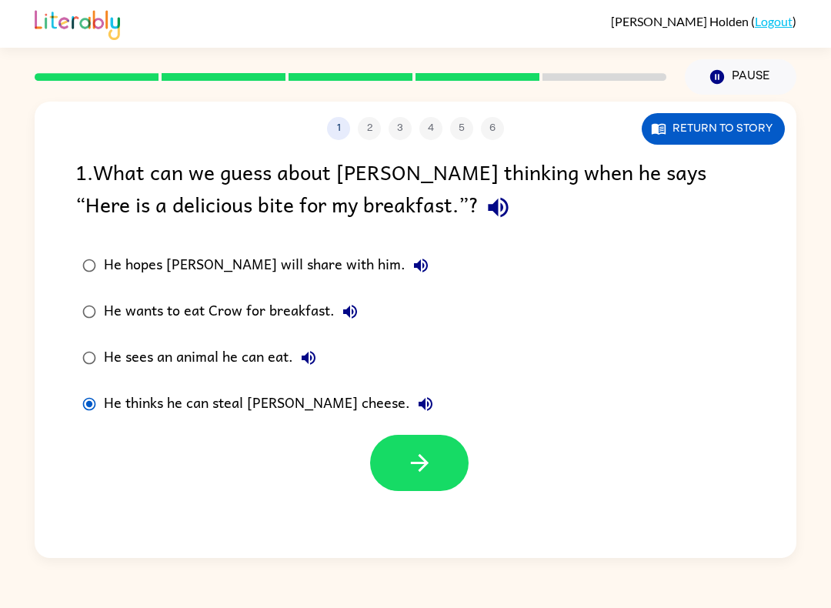
click at [417, 455] on icon "button" at bounding box center [419, 462] width 27 height 27
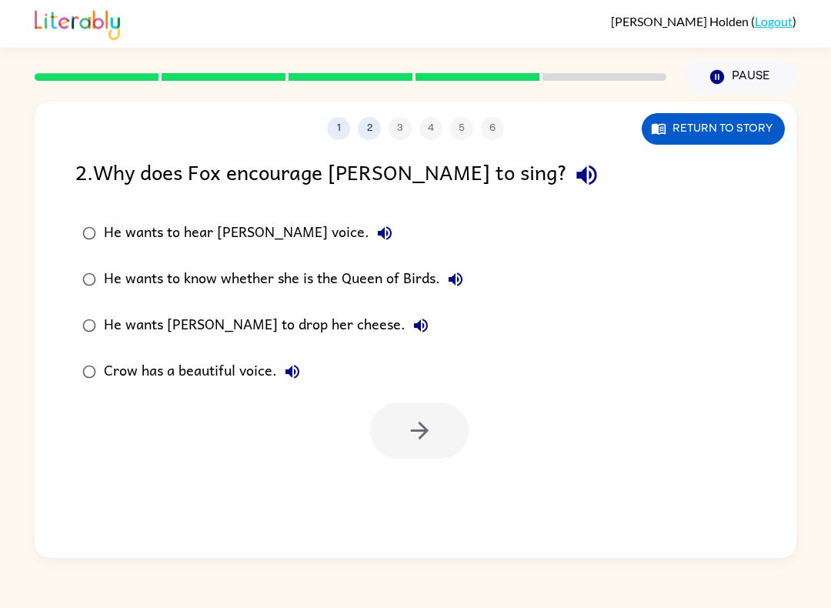
click at [732, 130] on button "Return to story" at bounding box center [713, 129] width 143 height 32
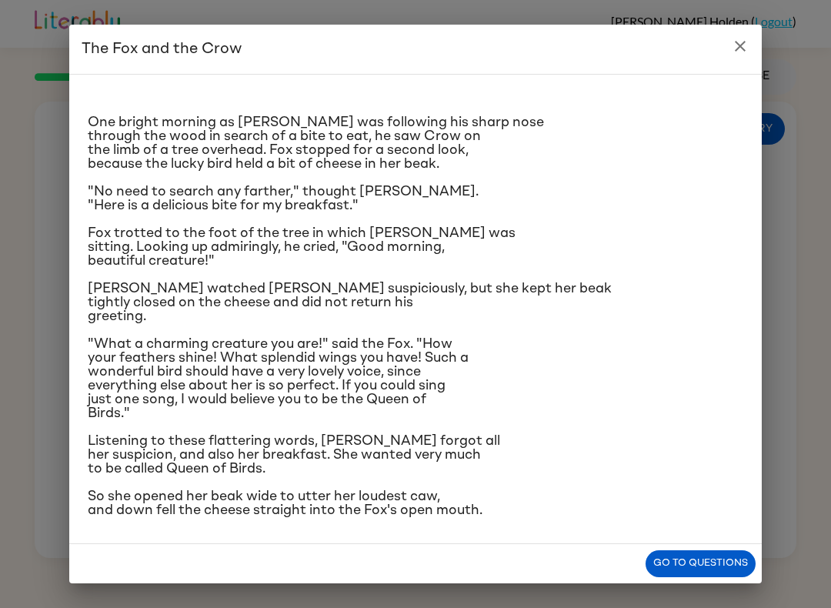
scroll to position [85, 0]
click at [703, 559] on button "Go to questions" at bounding box center [701, 563] width 110 height 27
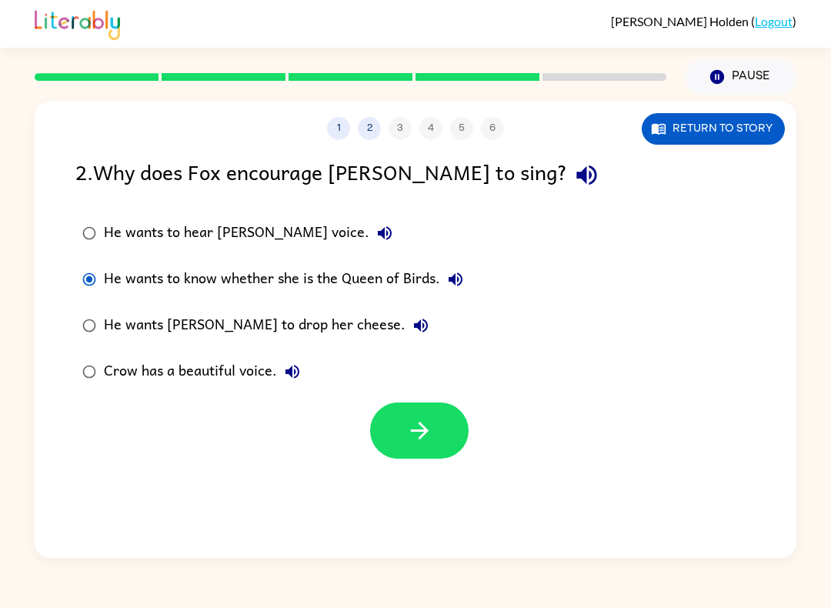
click at [411, 433] on icon "button" at bounding box center [419, 430] width 27 height 27
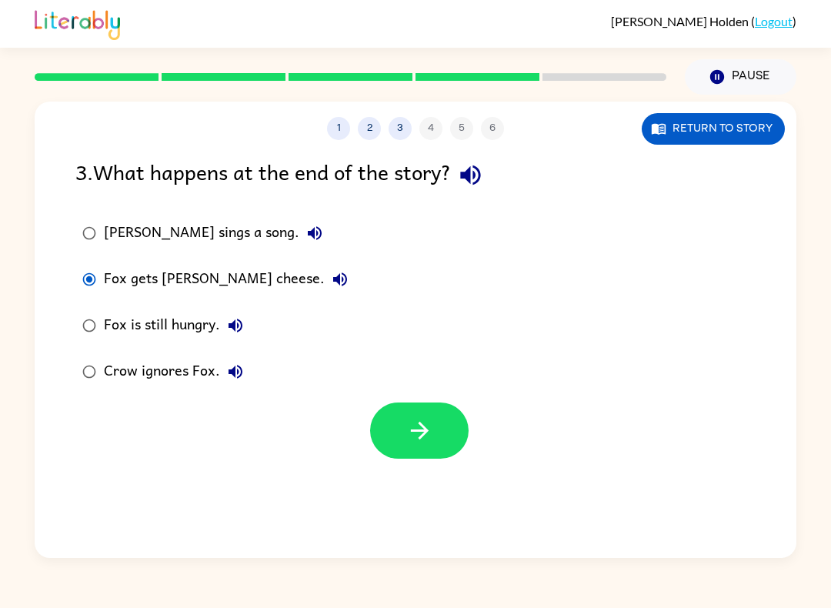
click at [426, 425] on icon "button" at bounding box center [419, 430] width 27 height 27
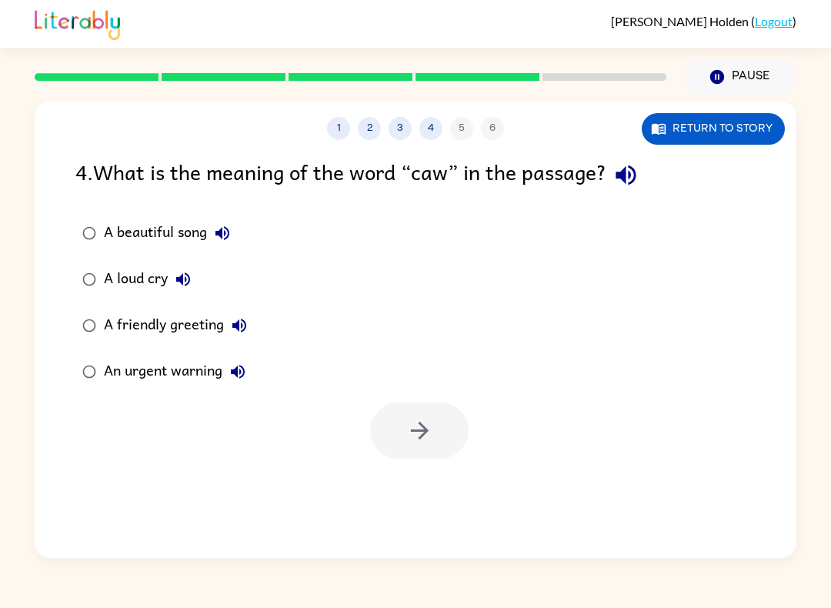
click at [703, 132] on button "Return to story" at bounding box center [713, 129] width 143 height 32
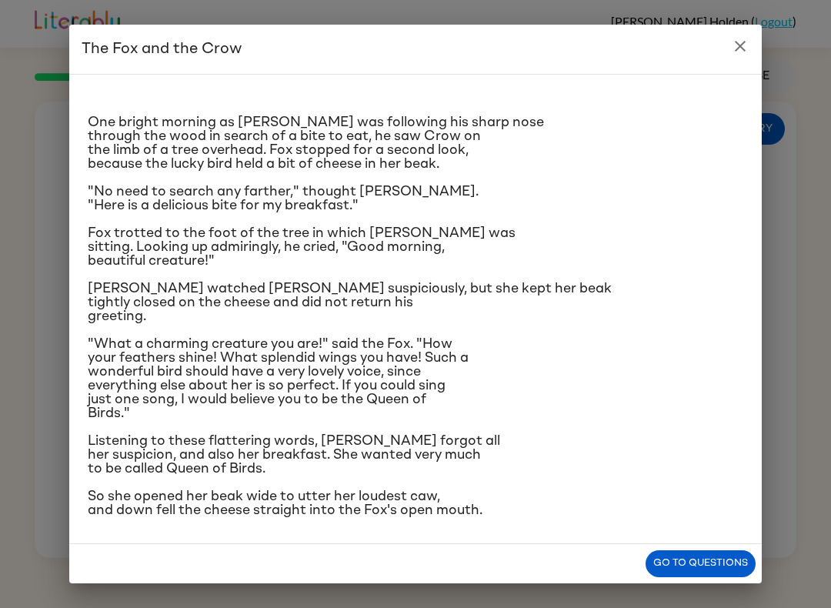
scroll to position [115, 0]
click at [687, 567] on button "Go to questions" at bounding box center [701, 563] width 110 height 27
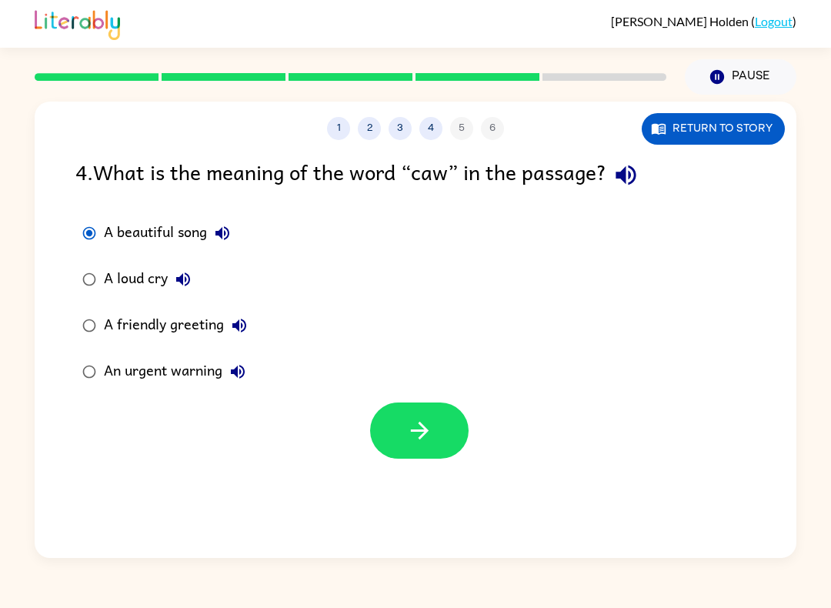
click at [415, 434] on icon "button" at bounding box center [419, 430] width 27 height 27
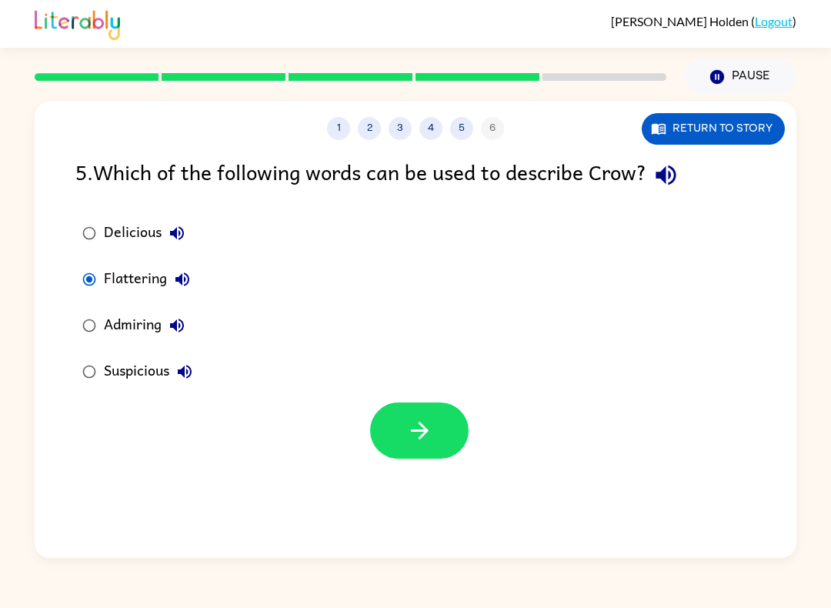
click at [451, 422] on button "button" at bounding box center [419, 430] width 98 height 56
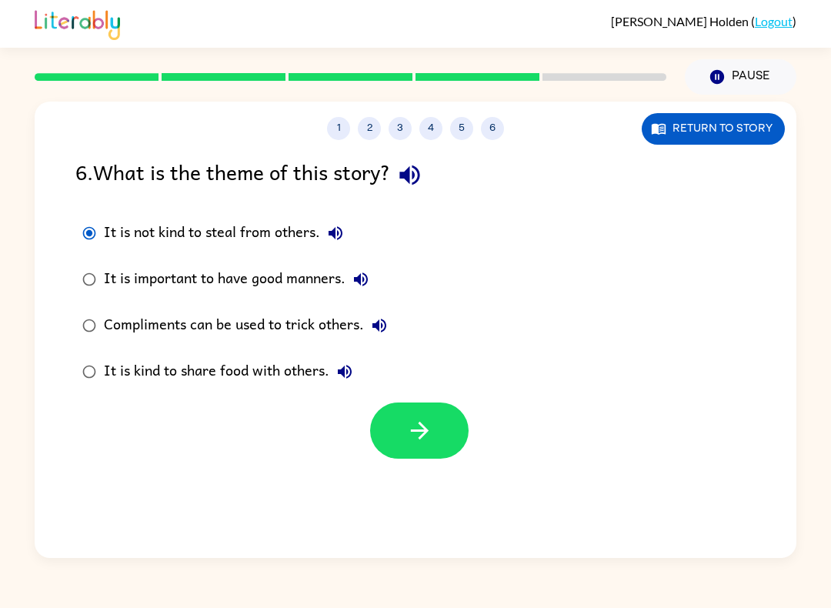
click at [61, 276] on div "6 . What is the theme of this story? It is not kind to steal from others. It is…" at bounding box center [416, 306] width 762 height 303
click at [435, 459] on button "button" at bounding box center [419, 430] width 98 height 56
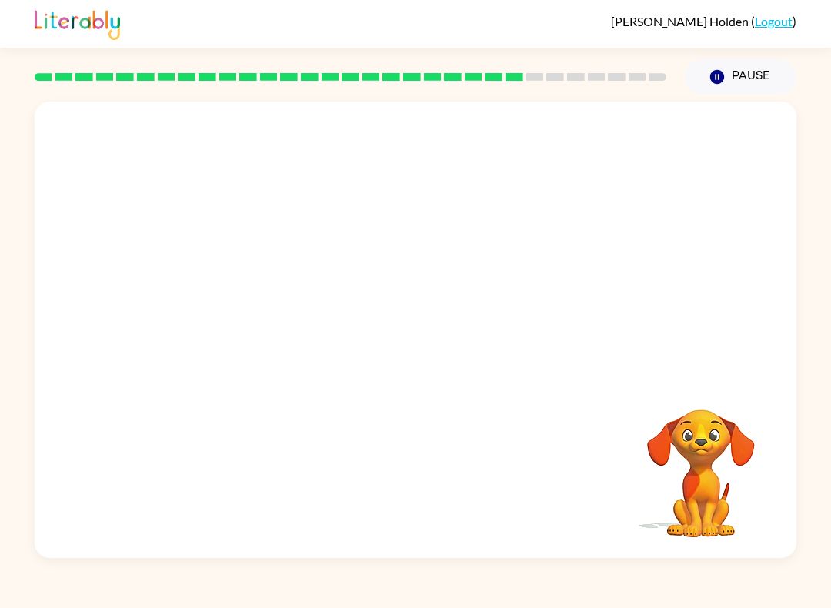
click at [752, 84] on button "Pause Pause" at bounding box center [741, 76] width 112 height 35
